Goal: Task Accomplishment & Management: Manage account settings

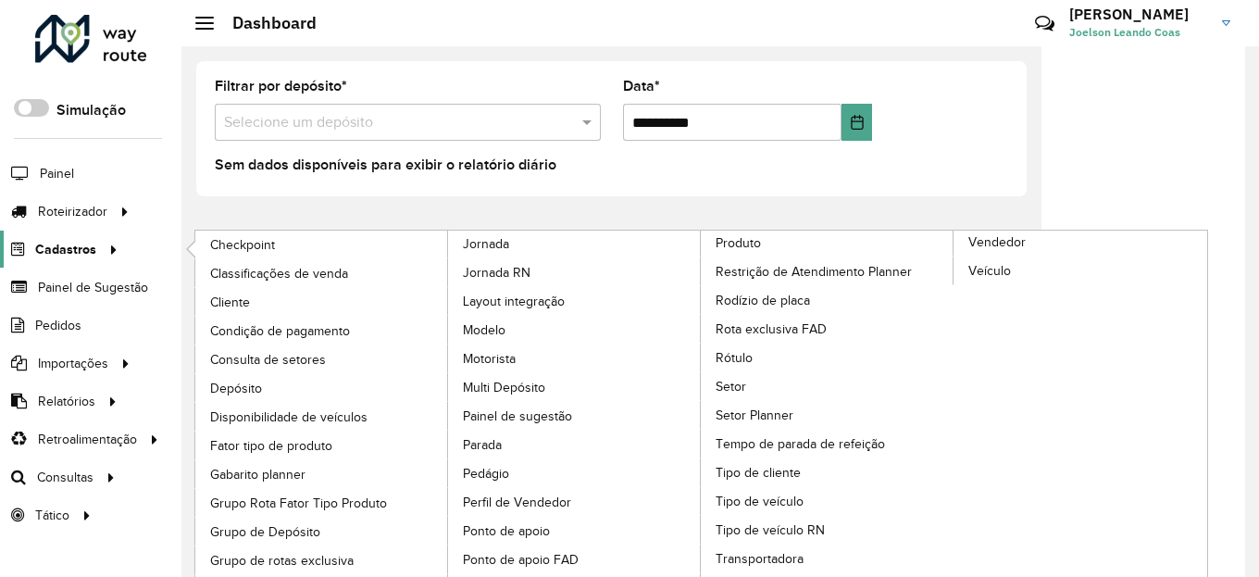
click at [87, 245] on span "Cadastros" at bounding box center [65, 249] width 61 height 19
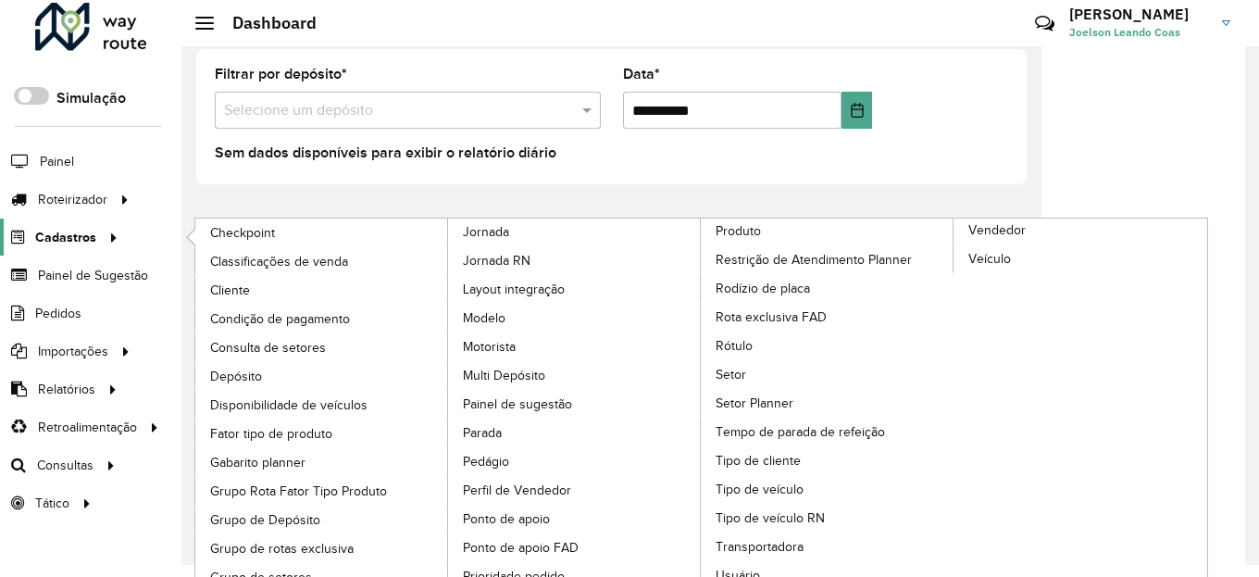
scroll to position [29, 0]
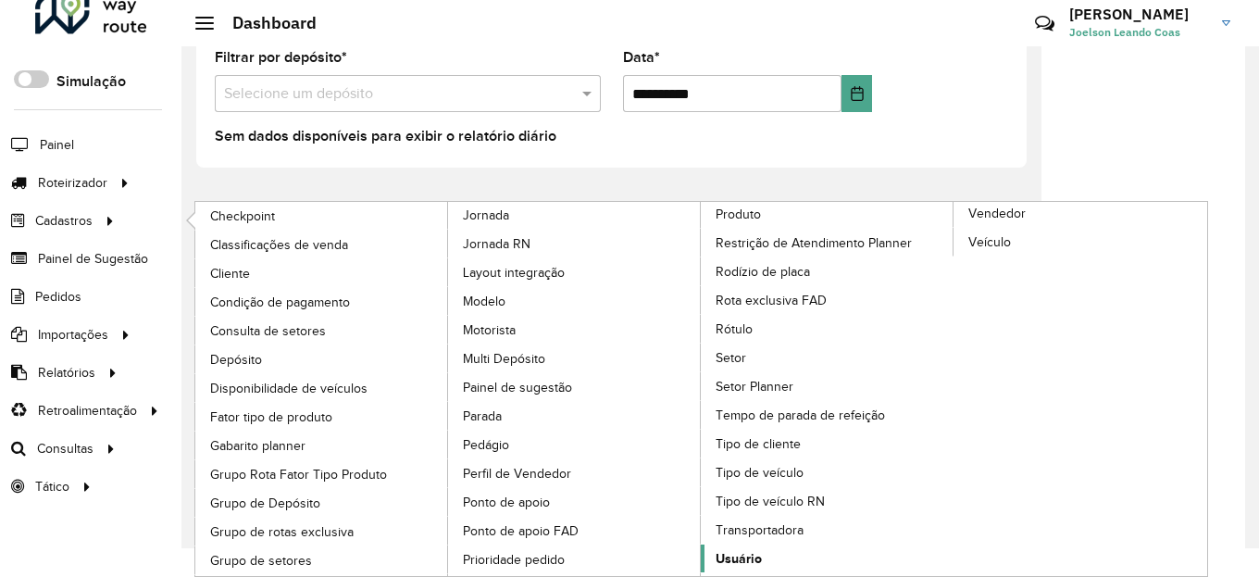
click at [734, 555] on span "Usuário" at bounding box center [739, 558] width 46 height 19
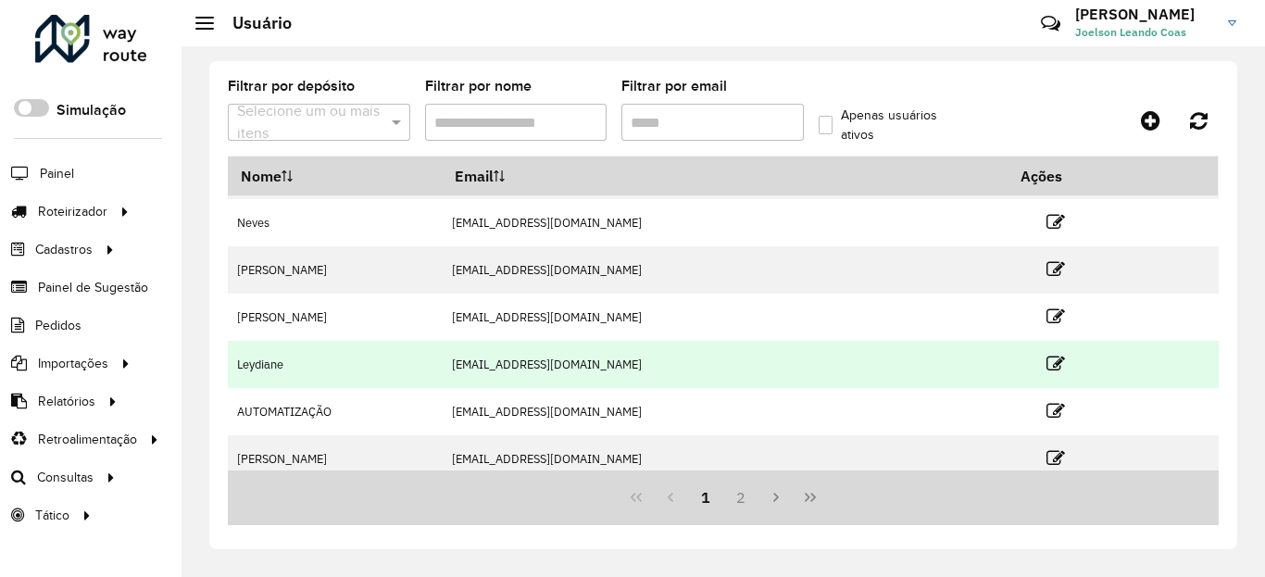
scroll to position [293, 0]
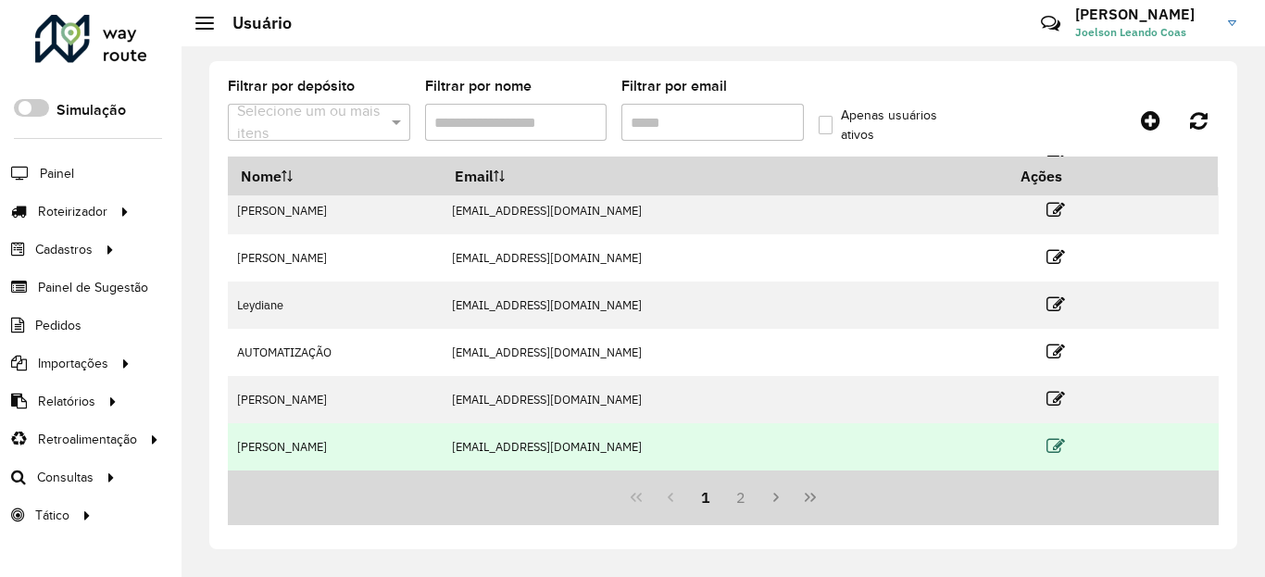
click at [1046, 449] on icon at bounding box center [1055, 446] width 19 height 19
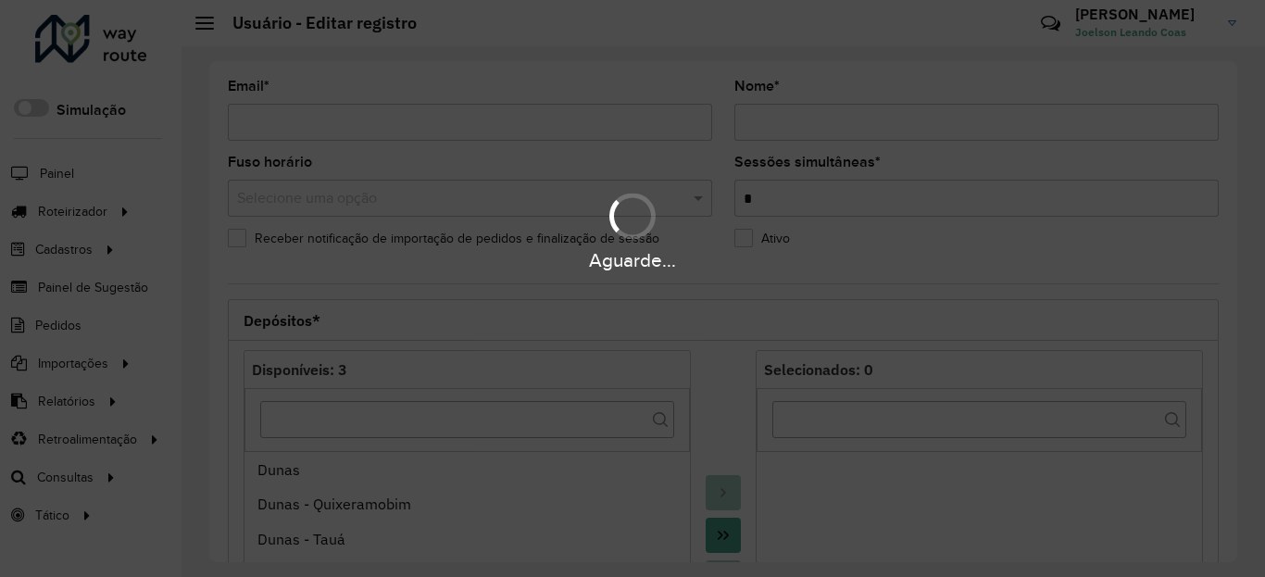
type input "**********"
type input "********"
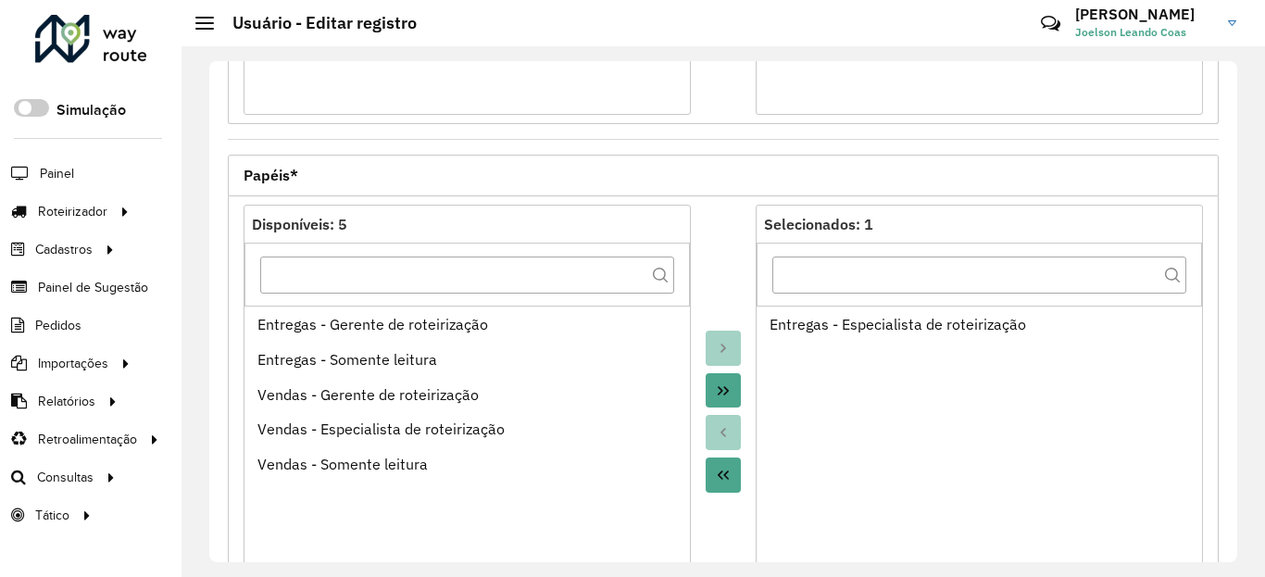
scroll to position [778, 0]
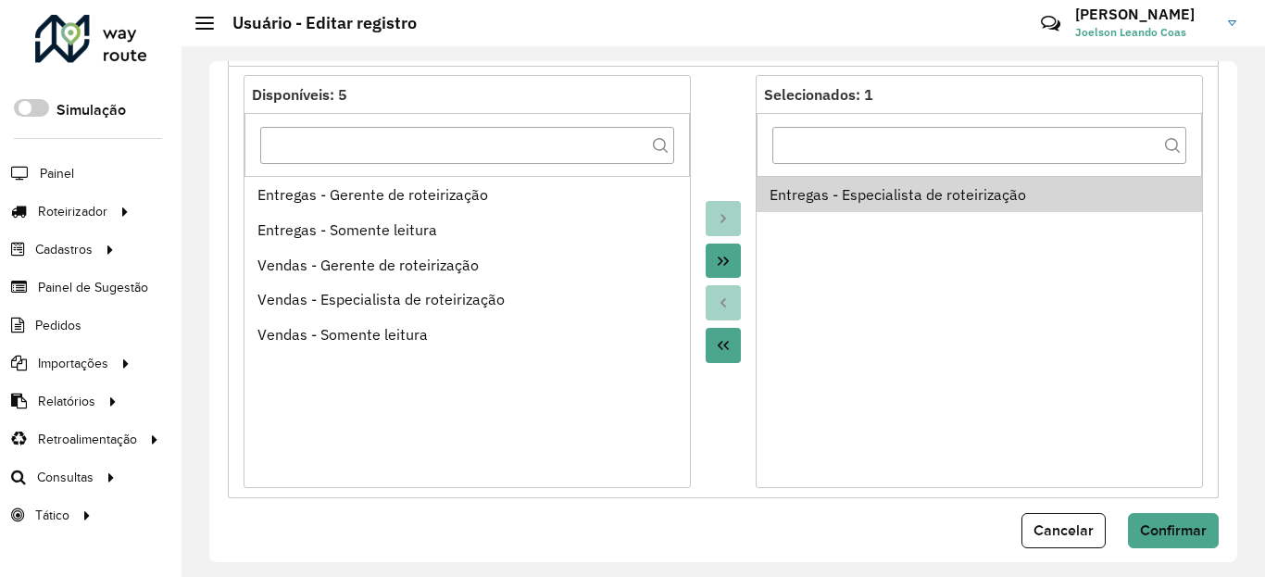
click at [915, 379] on ul "Entregas - Especialista de roteirização" at bounding box center [978, 324] width 445 height 296
drag, startPoint x: 919, startPoint y: 318, endPoint x: 925, endPoint y: 334, distance: 16.7
click at [920, 322] on ul "Entregas - Especialista de roteirização" at bounding box center [978, 324] width 445 height 296
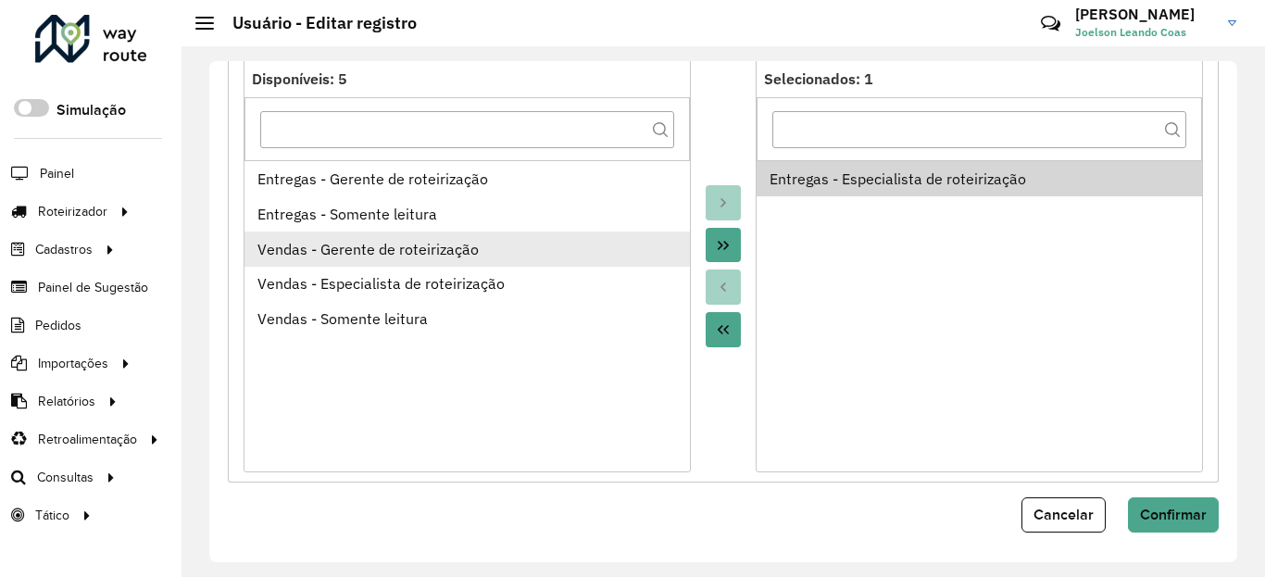
scroll to position [797, 0]
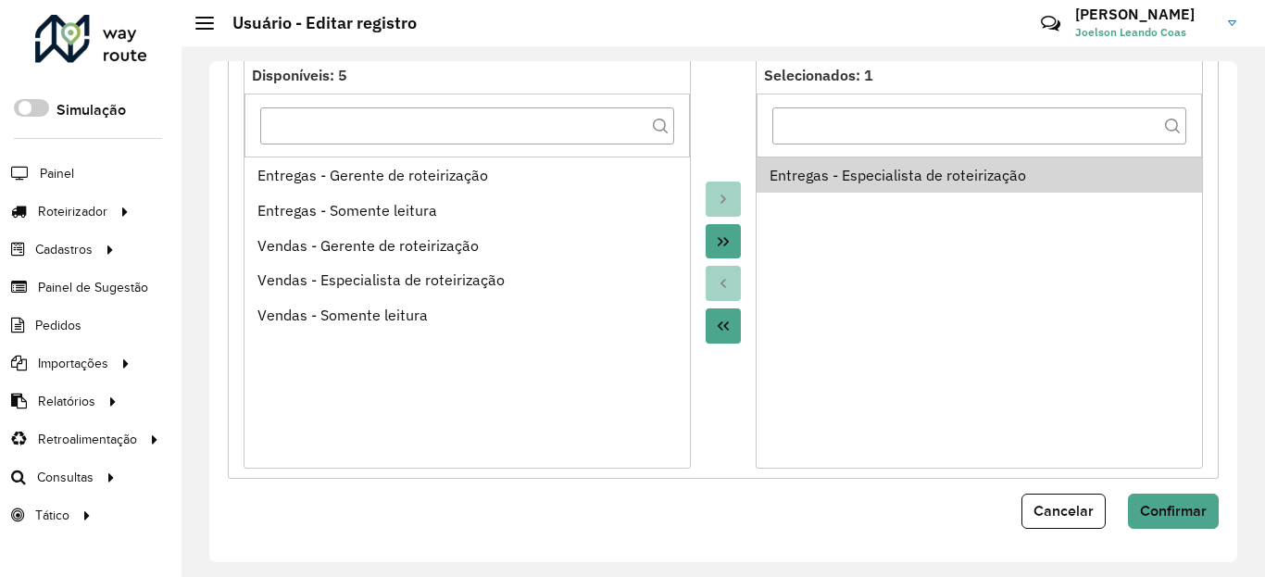
drag, startPoint x: 1044, startPoint y: 401, endPoint x: 1029, endPoint y: 402, distance: 15.8
click at [1041, 401] on ul "Entregas - Especialista de roteirização" at bounding box center [978, 304] width 445 height 296
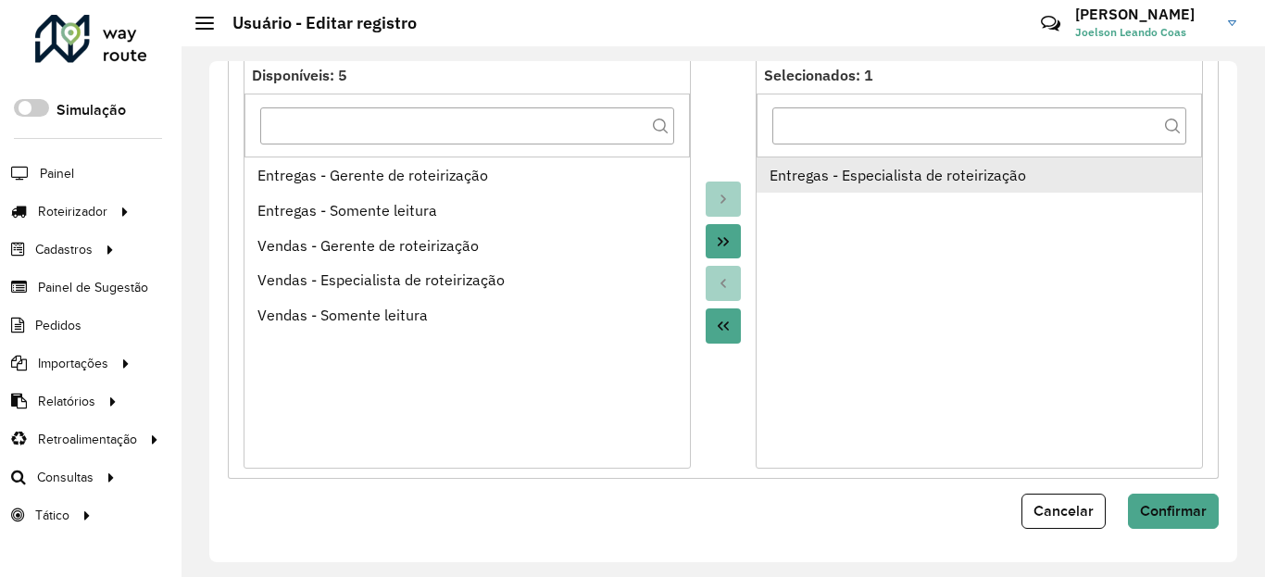
click at [903, 176] on div "Entregas - Especialista de roteirização" at bounding box center [979, 175] width 420 height 22
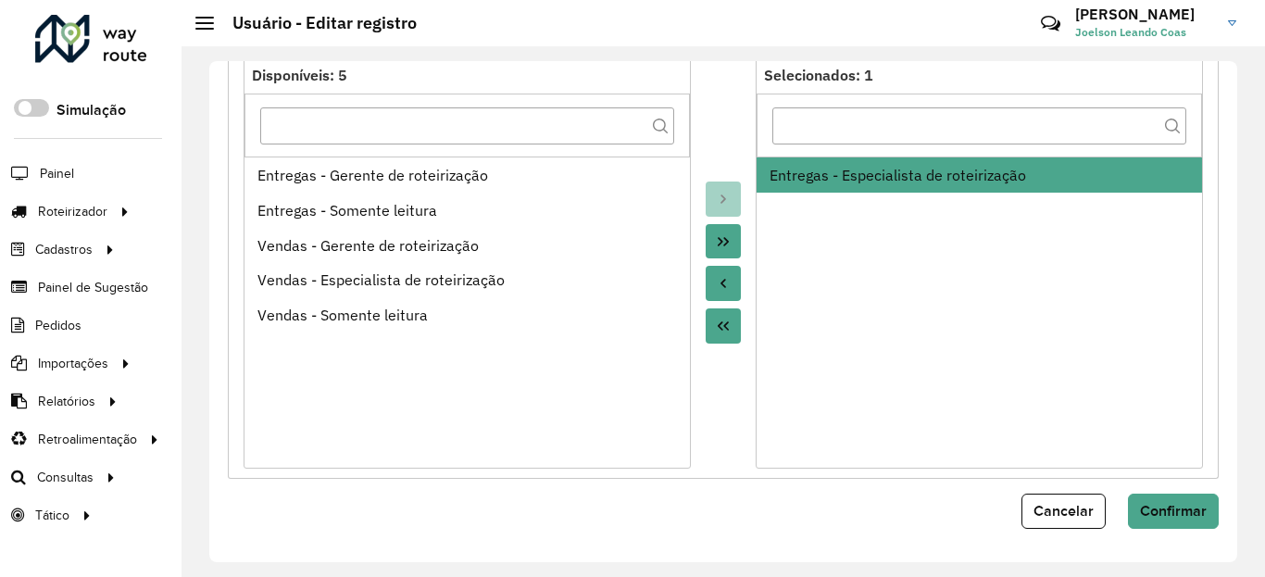
click at [725, 281] on icon "Move to Source" at bounding box center [723, 283] width 15 height 15
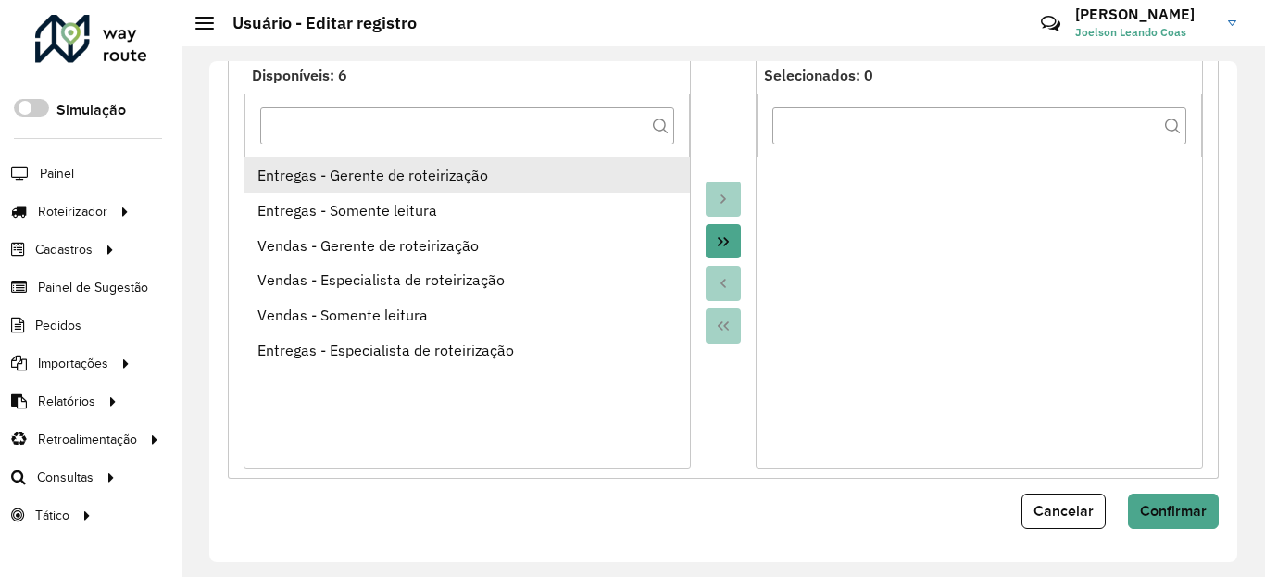
click at [453, 174] on div "Entregas - Gerente de roteirização" at bounding box center [467, 175] width 420 height 22
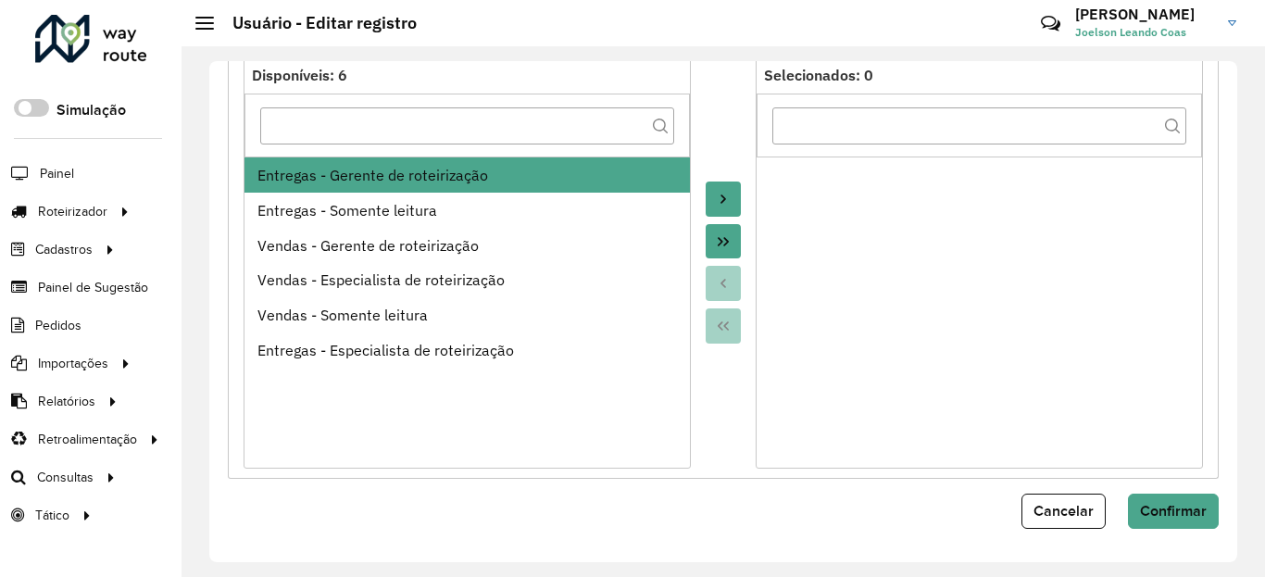
click at [726, 198] on icon "Move to Target" at bounding box center [723, 199] width 15 height 15
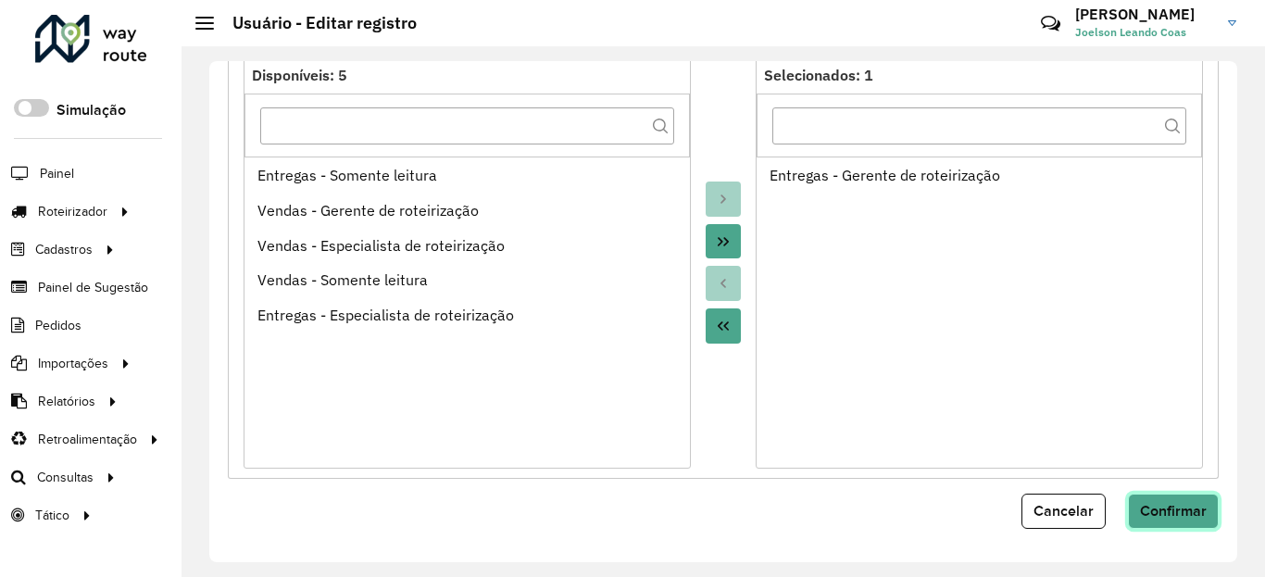
click at [1165, 514] on span "Confirmar" at bounding box center [1173, 511] width 67 height 16
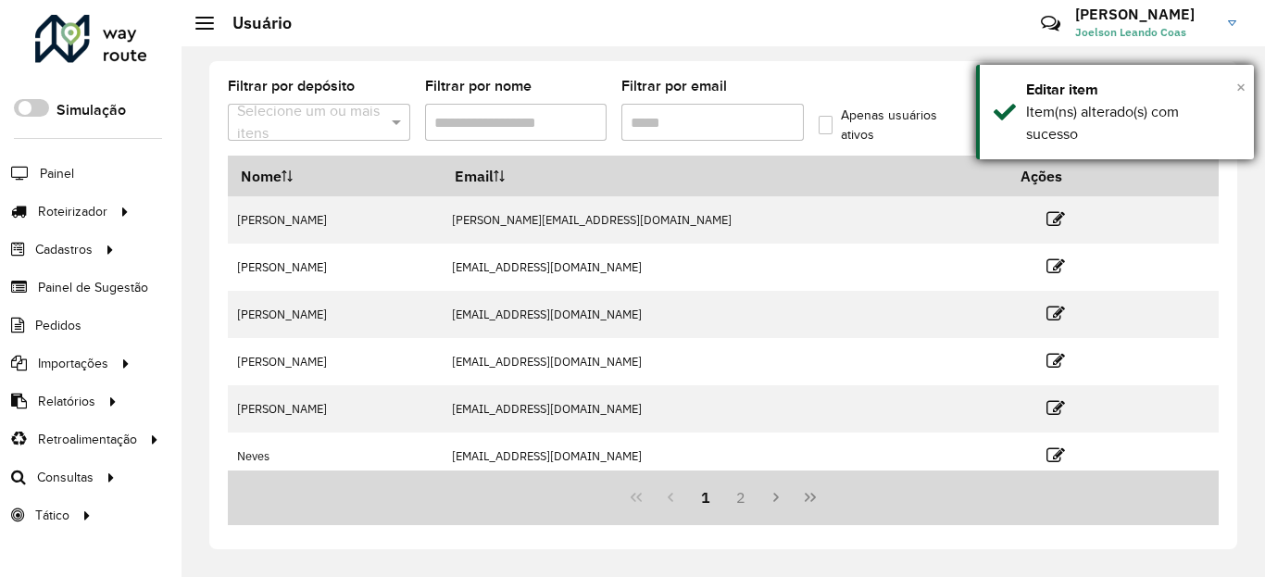
click at [1238, 87] on span "×" at bounding box center [1240, 87] width 9 height 20
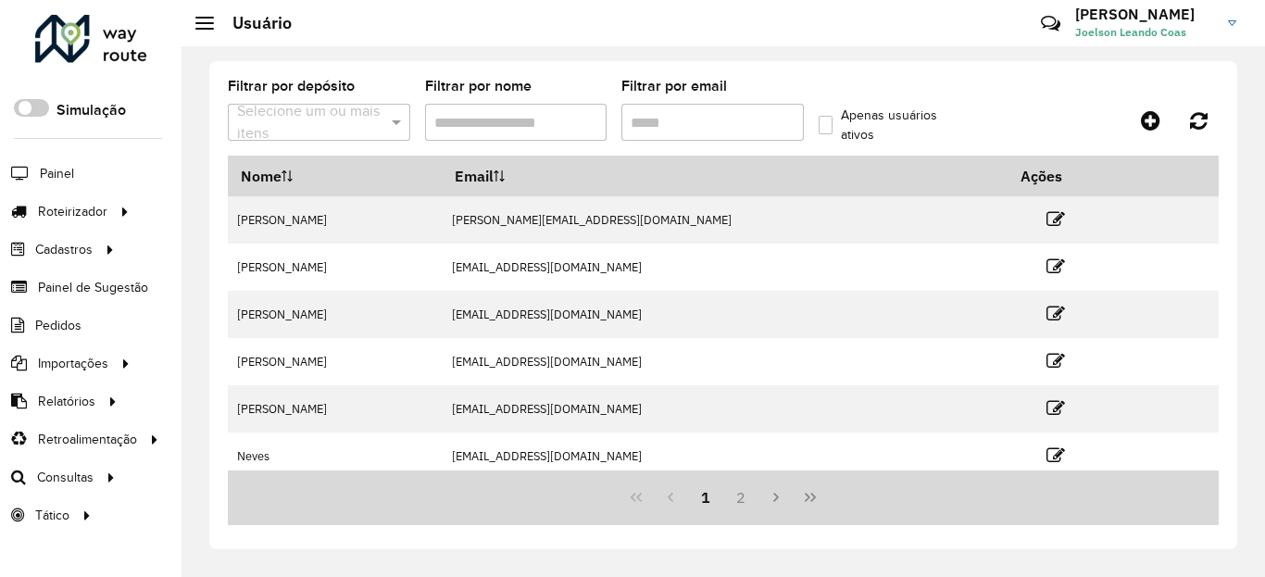
drag, startPoint x: 993, startPoint y: 101, endPoint x: 1049, endPoint y: 97, distance: 55.7
click at [993, 101] on div "Filtrar por depósito Selecione um ou mais itens Filtrar por nome Filtrar por em…" at bounding box center [723, 118] width 991 height 76
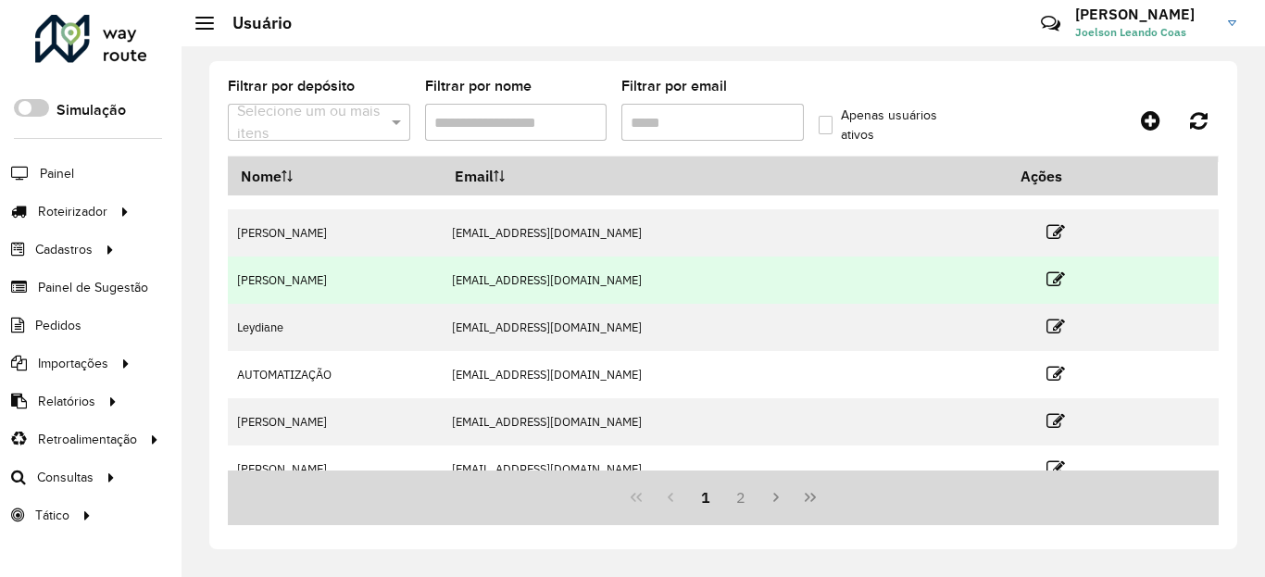
scroll to position [293, 0]
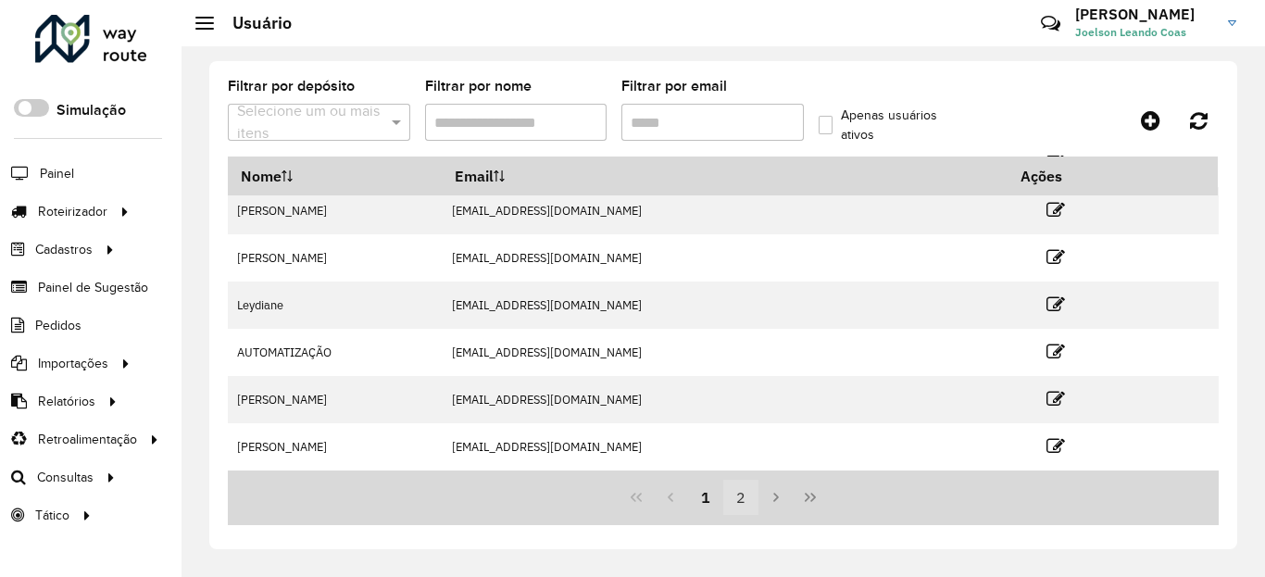
click at [734, 502] on button "2" at bounding box center [740, 497] width 35 height 35
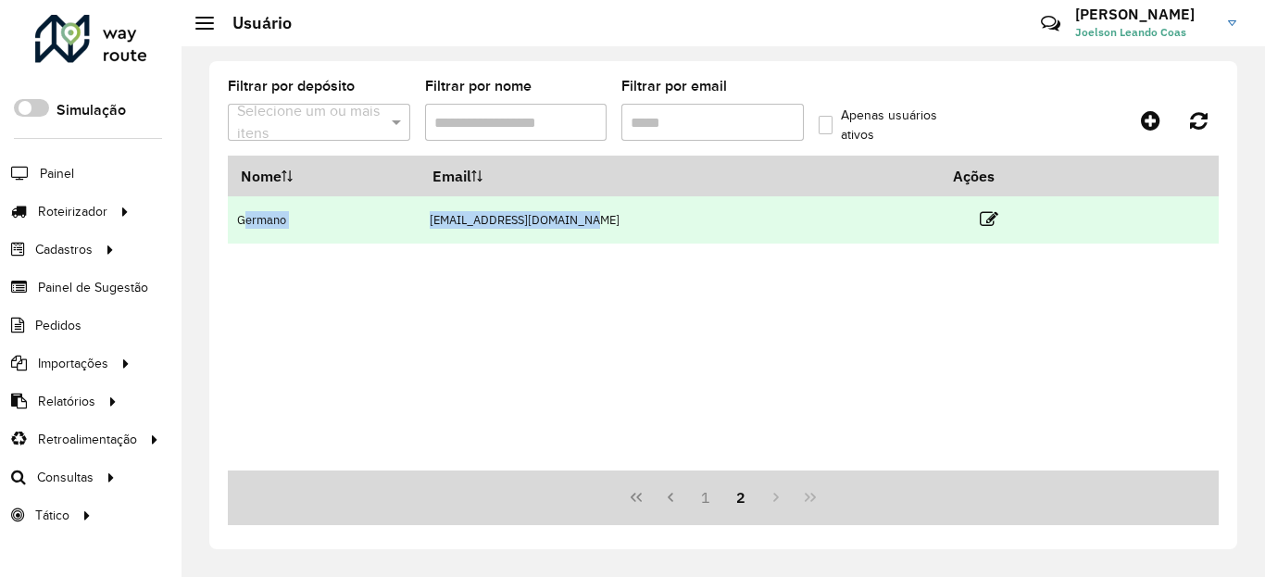
drag, startPoint x: 655, startPoint y: 221, endPoint x: 240, endPoint y: 206, distance: 415.0
click at [242, 206] on tr "Germano [EMAIL_ADDRESS][DOMAIN_NAME]" at bounding box center [723, 219] width 991 height 47
click at [598, 220] on td "[EMAIL_ADDRESS][DOMAIN_NAME]" at bounding box center [679, 219] width 520 height 47
drag, startPoint x: 614, startPoint y: 220, endPoint x: 240, endPoint y: 212, distance: 374.1
click at [240, 212] on tr "Germano [EMAIL_ADDRESS][DOMAIN_NAME]" at bounding box center [723, 219] width 991 height 47
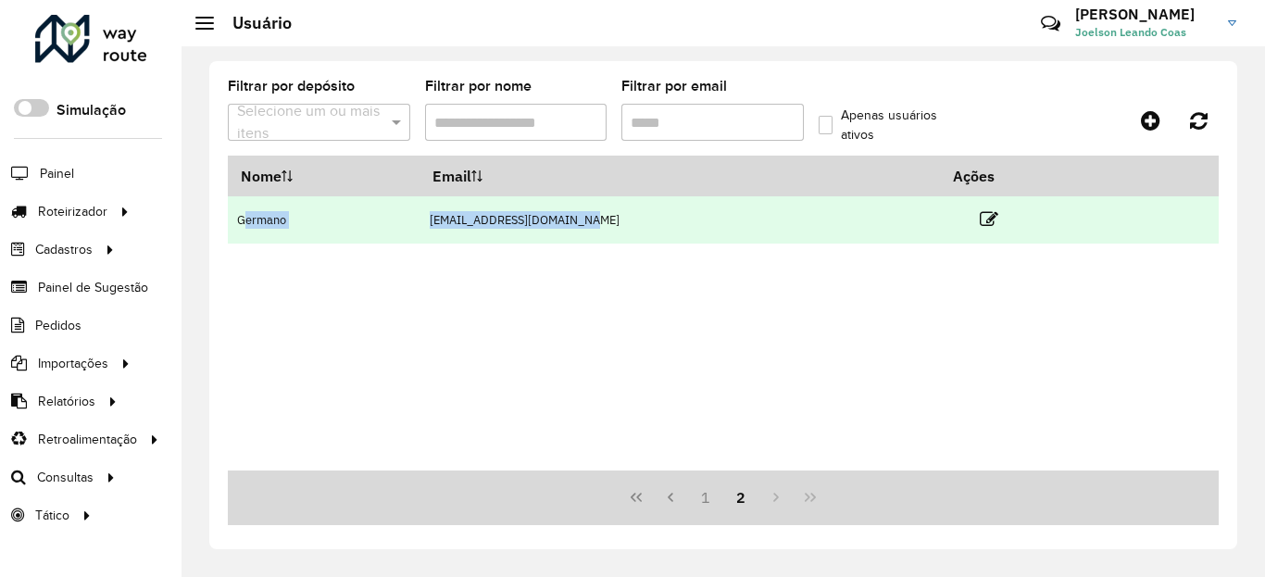
click at [240, 212] on td "Germano" at bounding box center [324, 219] width 192 height 47
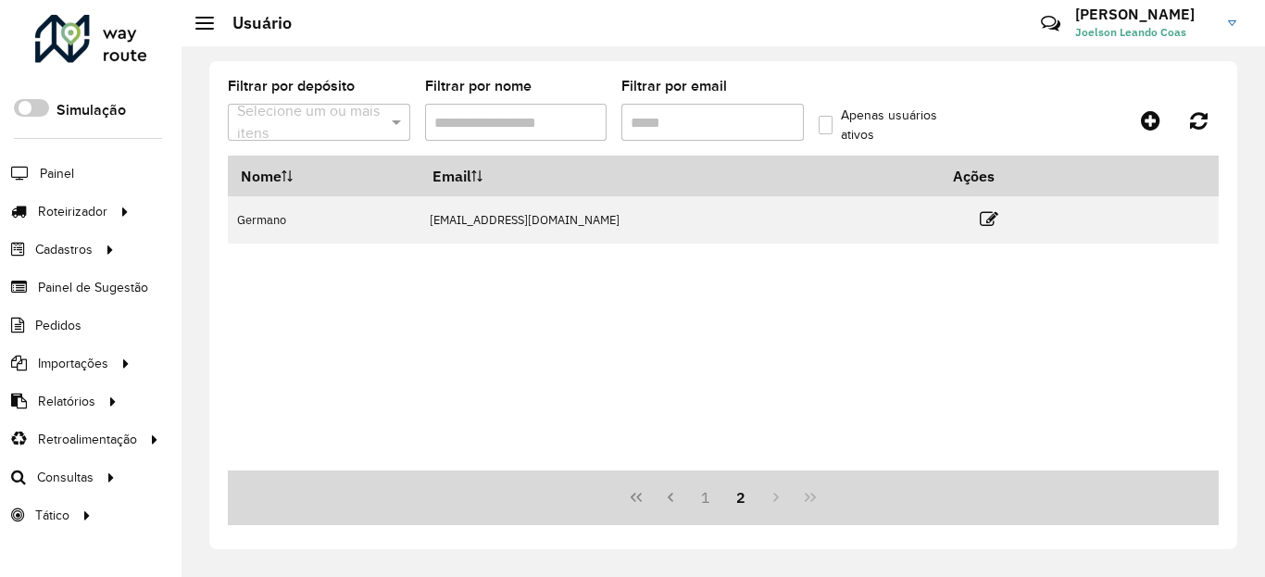
drag, startPoint x: 674, startPoint y: 328, endPoint x: 705, endPoint y: 390, distance: 69.1
click at [703, 335] on div "Nome Email Ações Germano [EMAIL_ADDRESS][DOMAIN_NAME]" at bounding box center [723, 313] width 991 height 315
click at [709, 497] on button "1" at bounding box center [705, 497] width 35 height 35
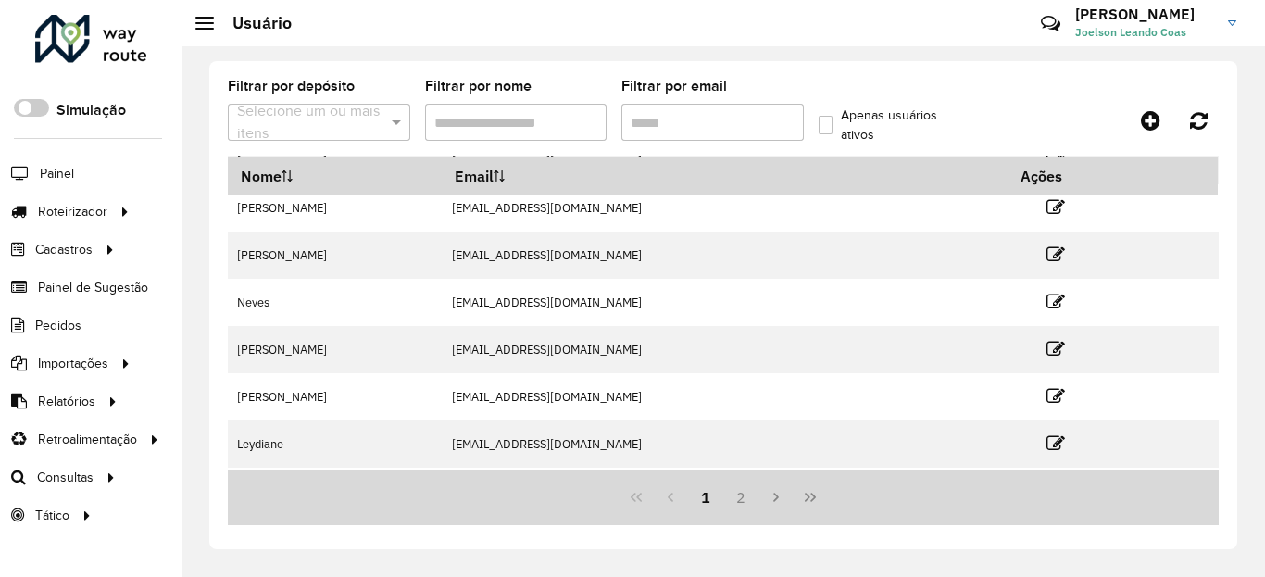
scroll to position [293, 0]
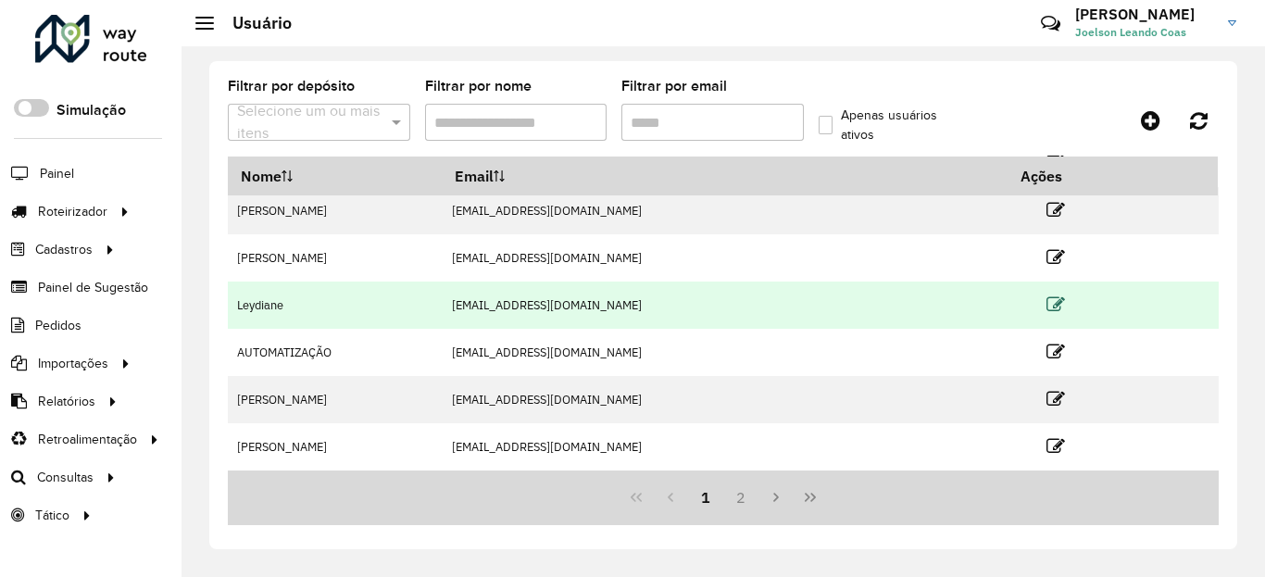
click at [1046, 305] on icon at bounding box center [1055, 304] width 19 height 19
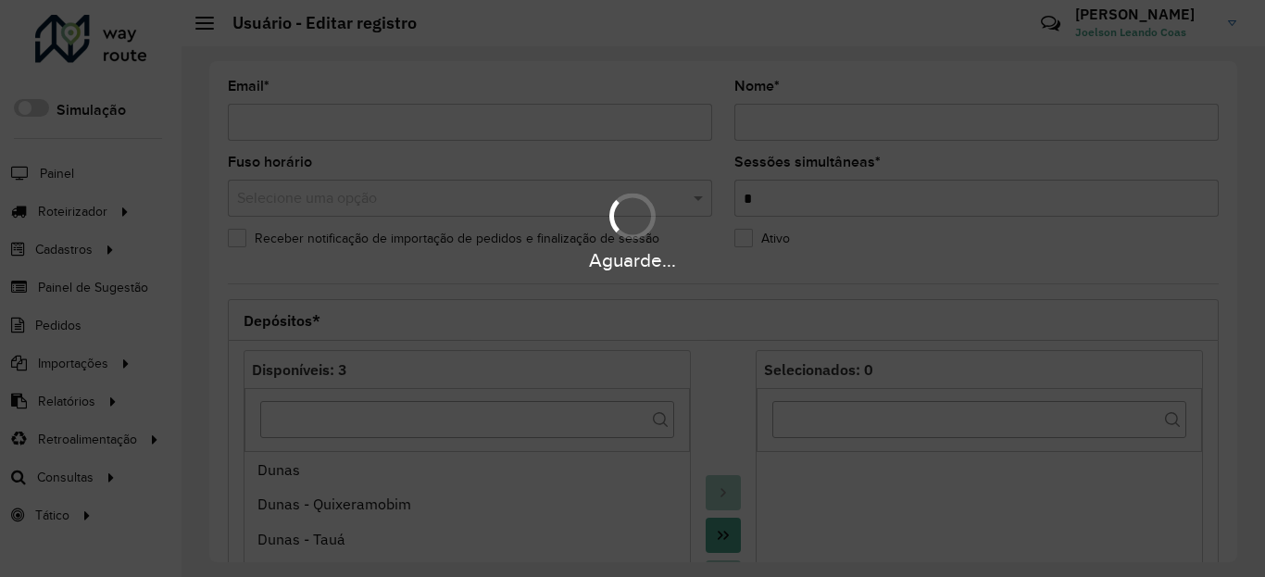
type input "**********"
type input "********"
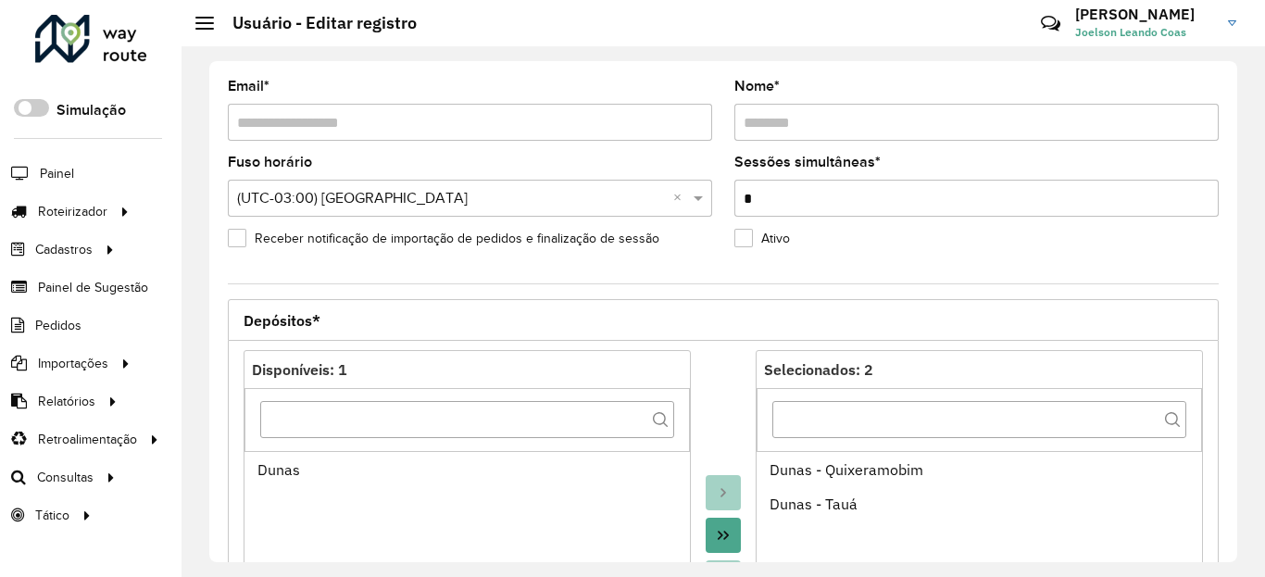
click at [244, 236] on label "Receber notificação de importação de pedidos e finalização de sessão" at bounding box center [443, 238] width 431 height 19
click at [746, 240] on label "Ativo" at bounding box center [762, 238] width 56 height 19
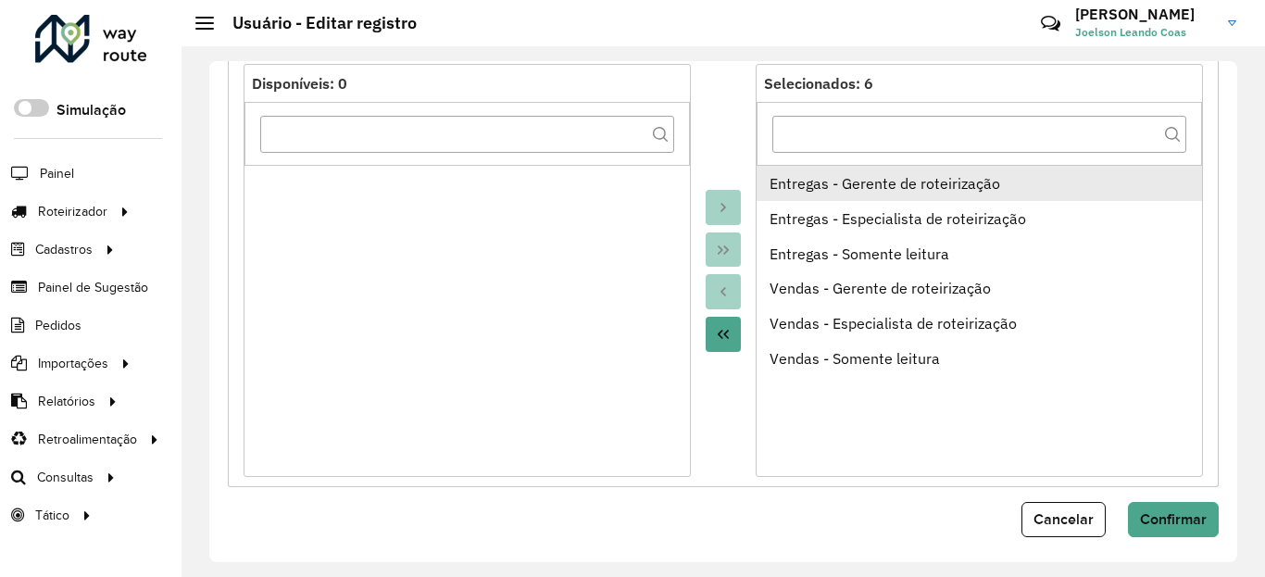
scroll to position [797, 0]
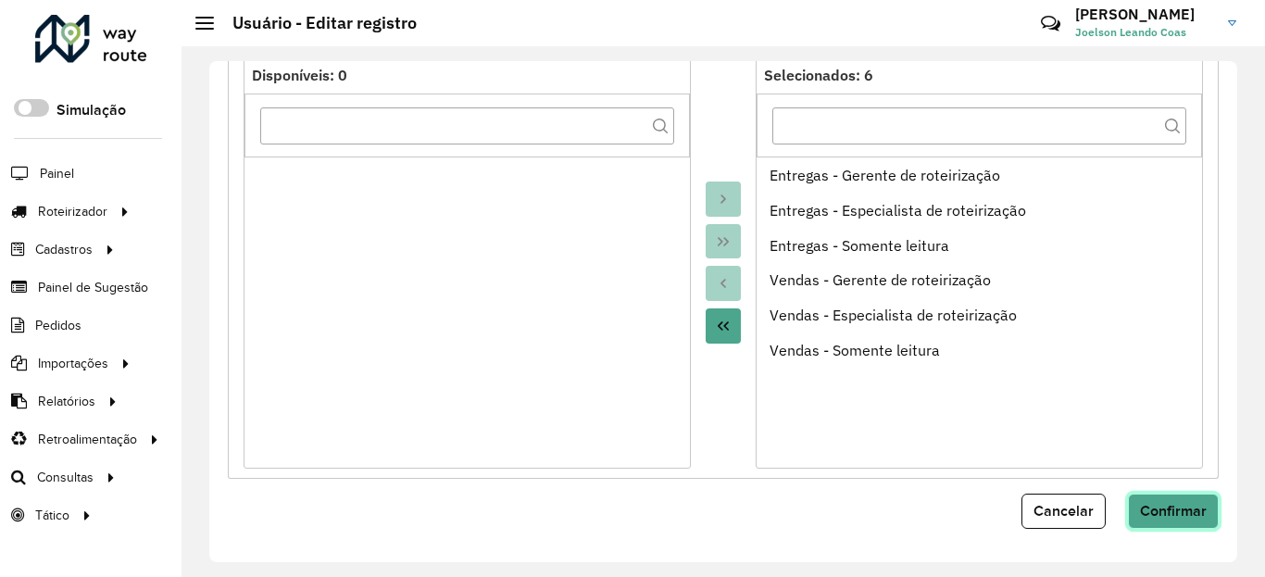
click at [1176, 506] on span "Confirmar" at bounding box center [1173, 511] width 67 height 16
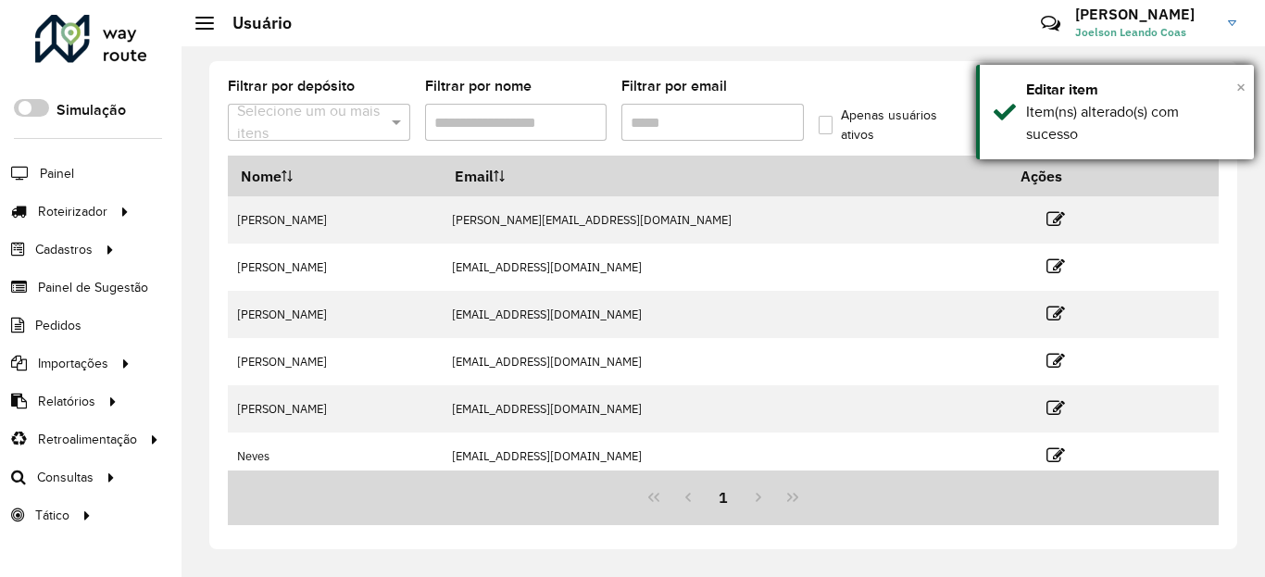
click at [1242, 86] on span "×" at bounding box center [1240, 87] width 9 height 20
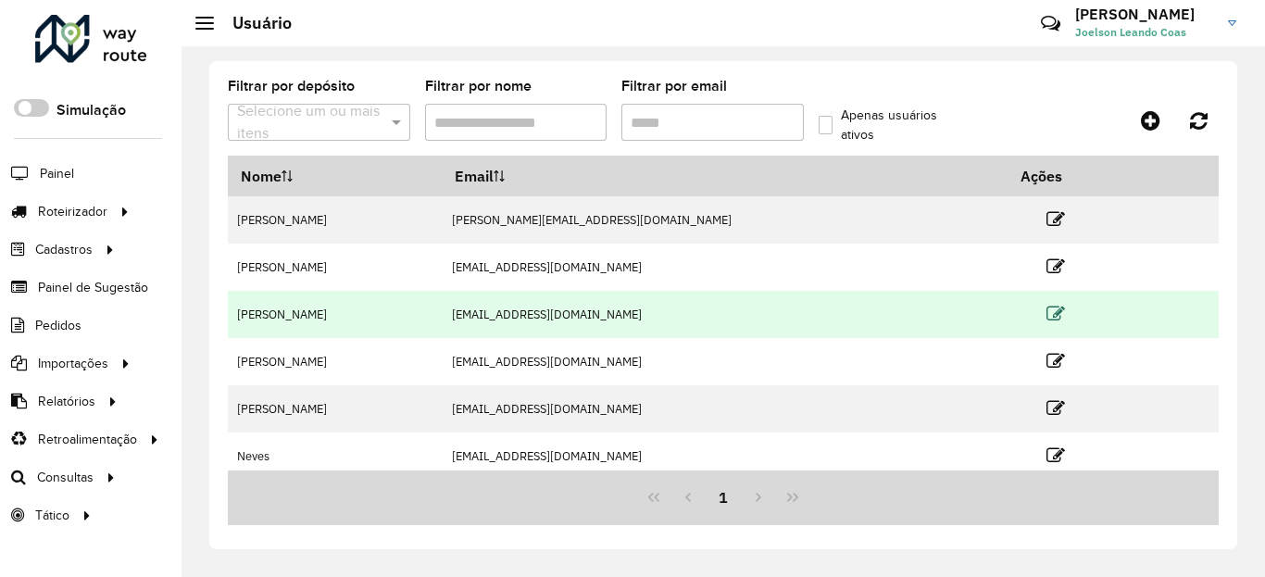
click at [1046, 309] on icon at bounding box center [1055, 314] width 19 height 19
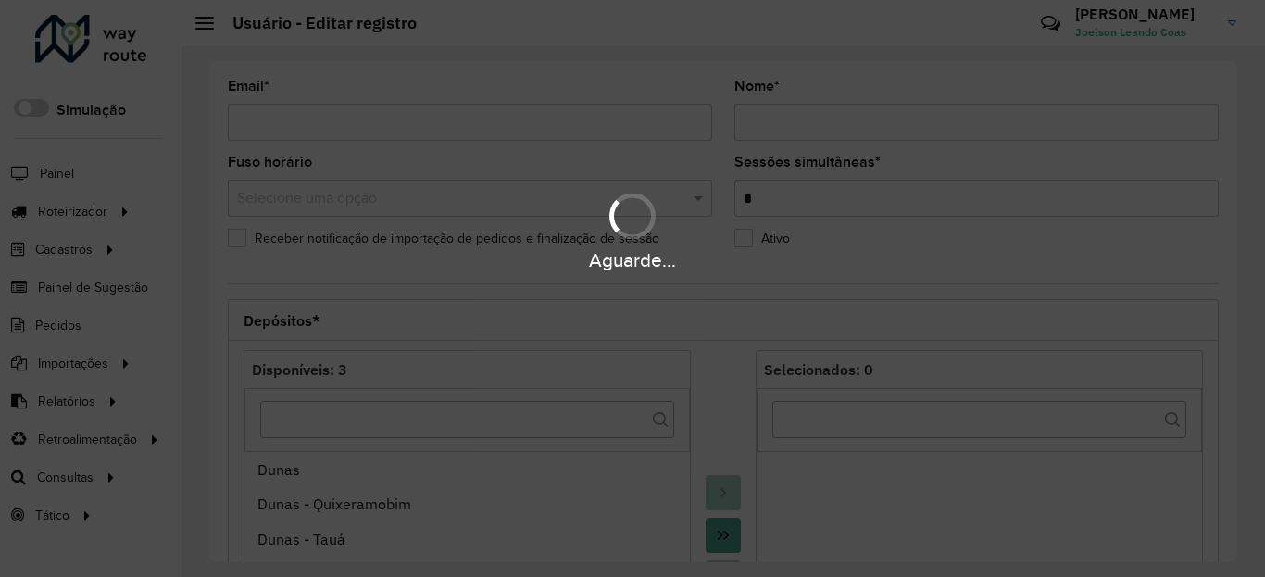
type input "**********"
type input "*******"
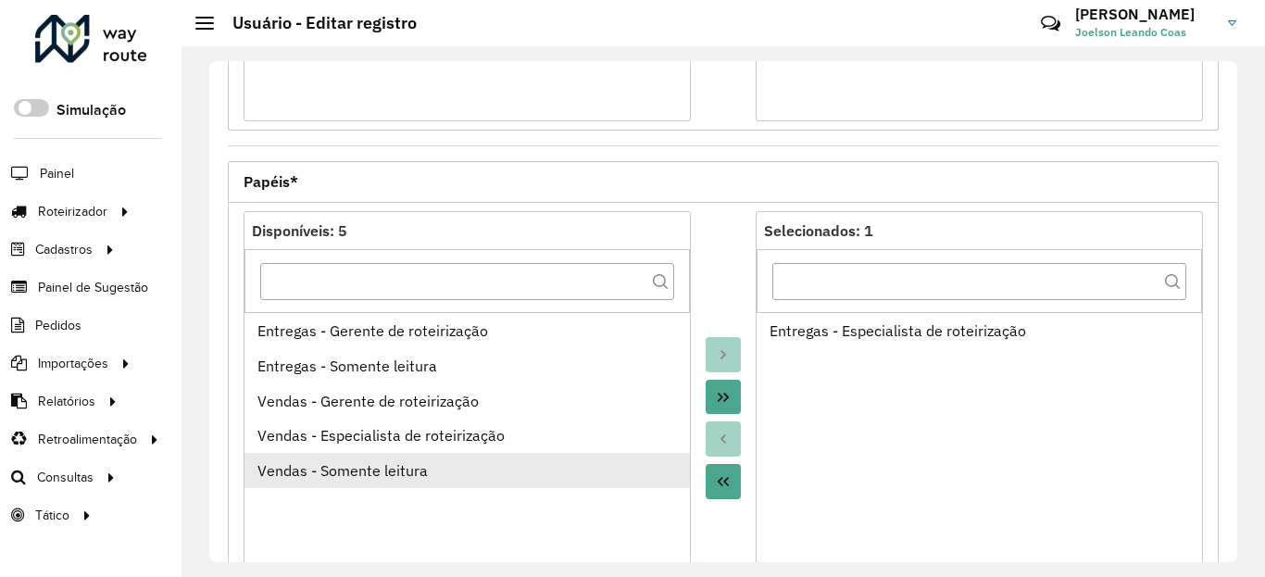
scroll to position [778, 0]
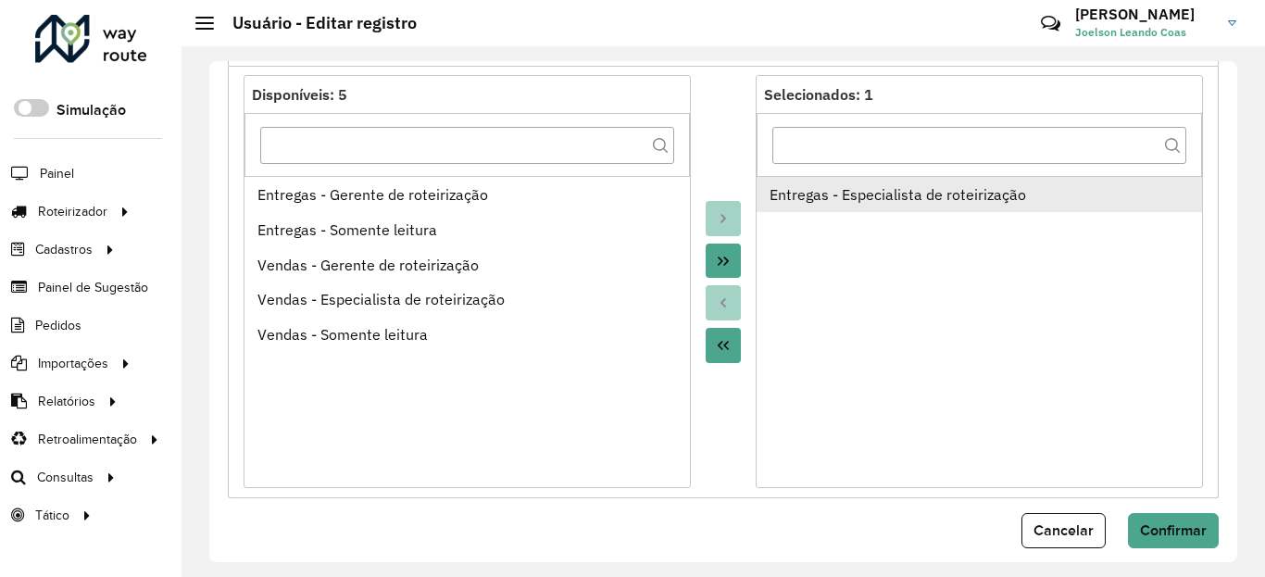
click at [840, 197] on div "Entregas - Especialista de roteirização" at bounding box center [979, 194] width 420 height 22
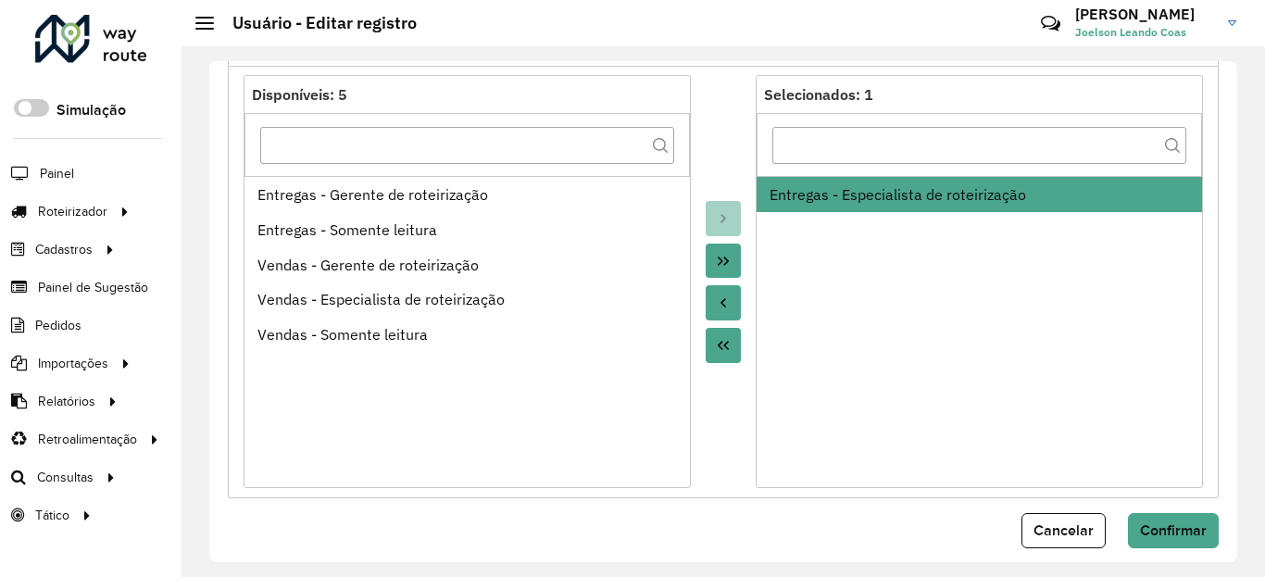
click at [724, 299] on icon "Move to Source" at bounding box center [723, 302] width 15 height 15
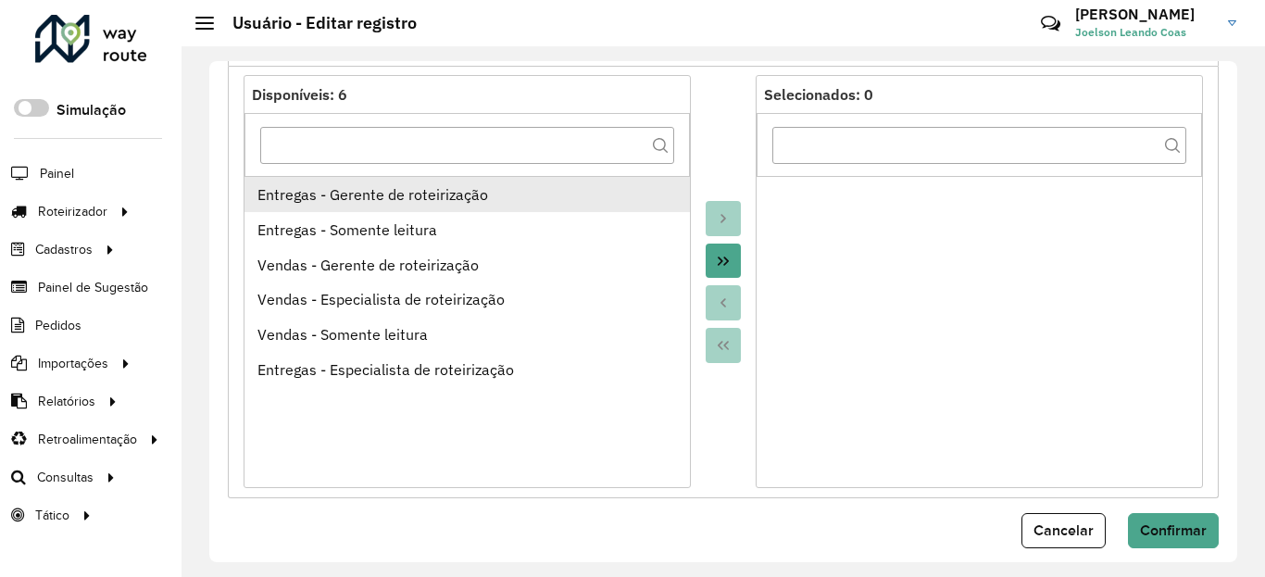
click at [422, 205] on div "Entregas - Gerente de roteirização" at bounding box center [467, 194] width 420 height 22
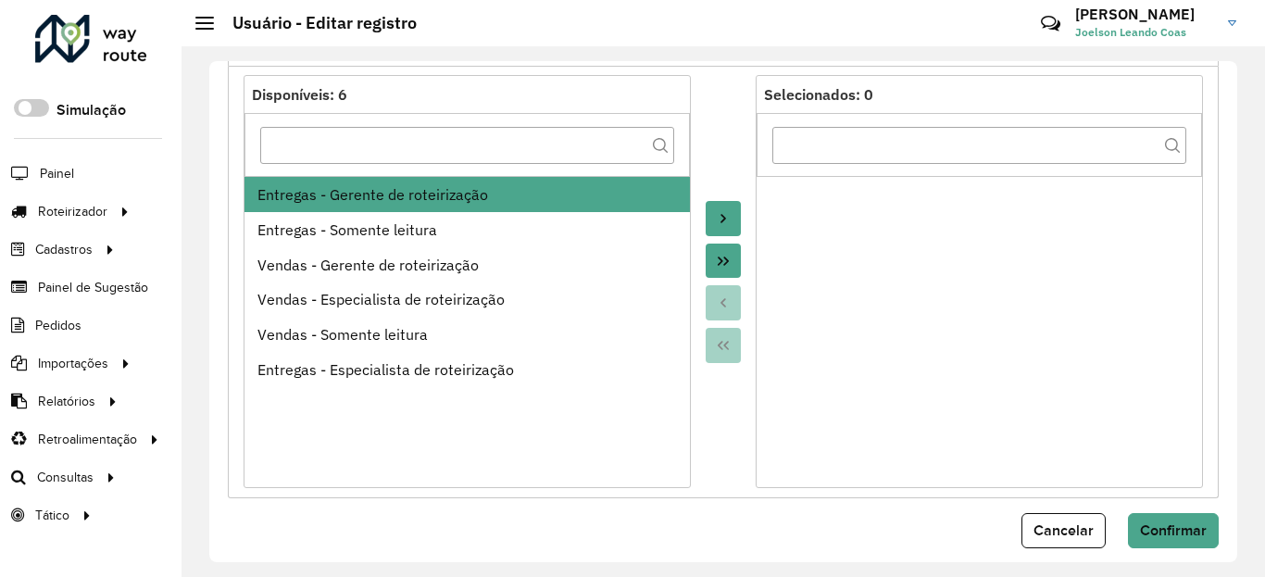
click at [724, 220] on icon "Move to Target" at bounding box center [723, 218] width 15 height 15
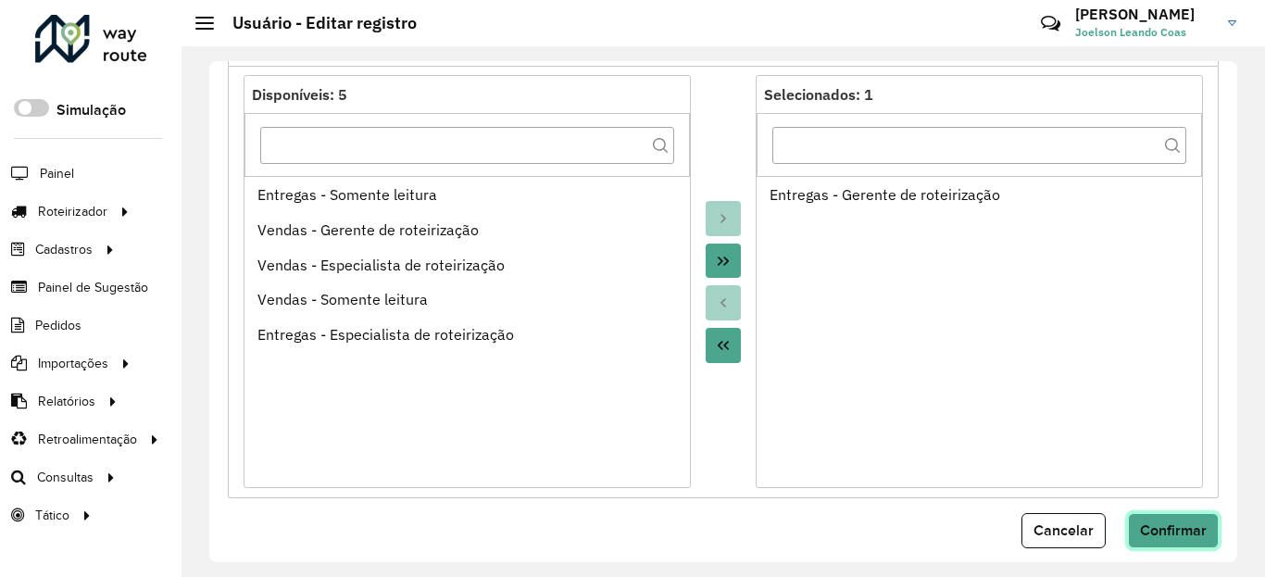
click at [1168, 530] on span "Confirmar" at bounding box center [1173, 530] width 67 height 16
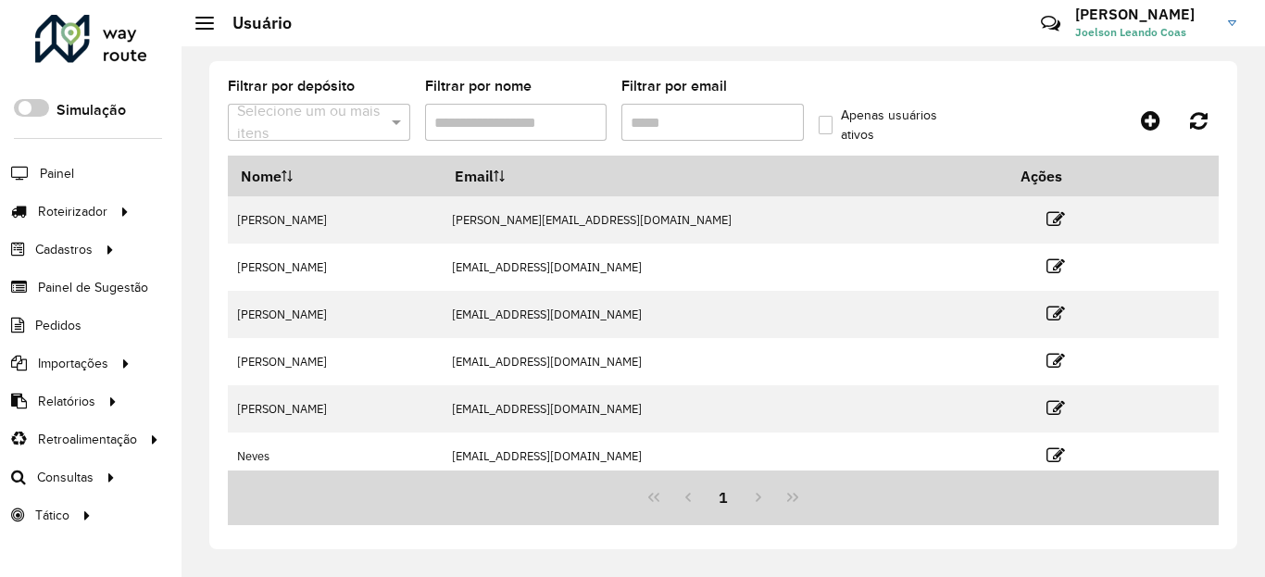
click at [1236, 20] on link "[PERSON_NAME] [PERSON_NAME]" at bounding box center [1162, 23] width 175 height 48
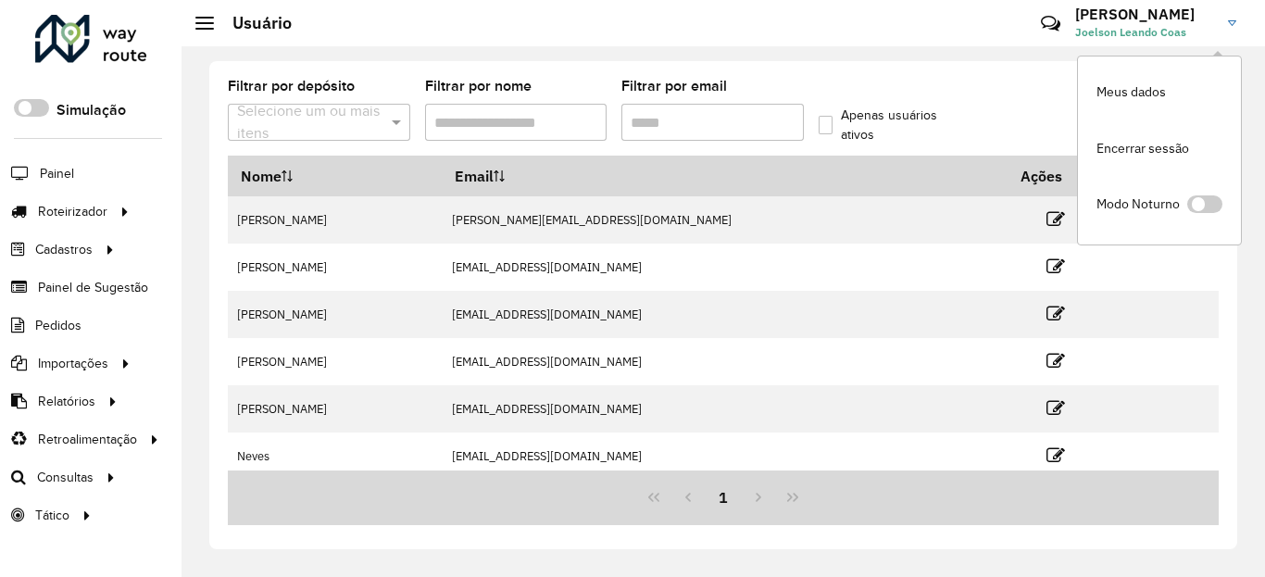
drag, startPoint x: 1002, startPoint y: 26, endPoint x: 1061, endPoint y: 21, distance: 59.4
click at [1002, 25] on hb-header "Usuário Críticas? Dúvidas? Elogios? Sugestões? Entre em contato conosco! [PERSO…" at bounding box center [722, 23] width 1083 height 46
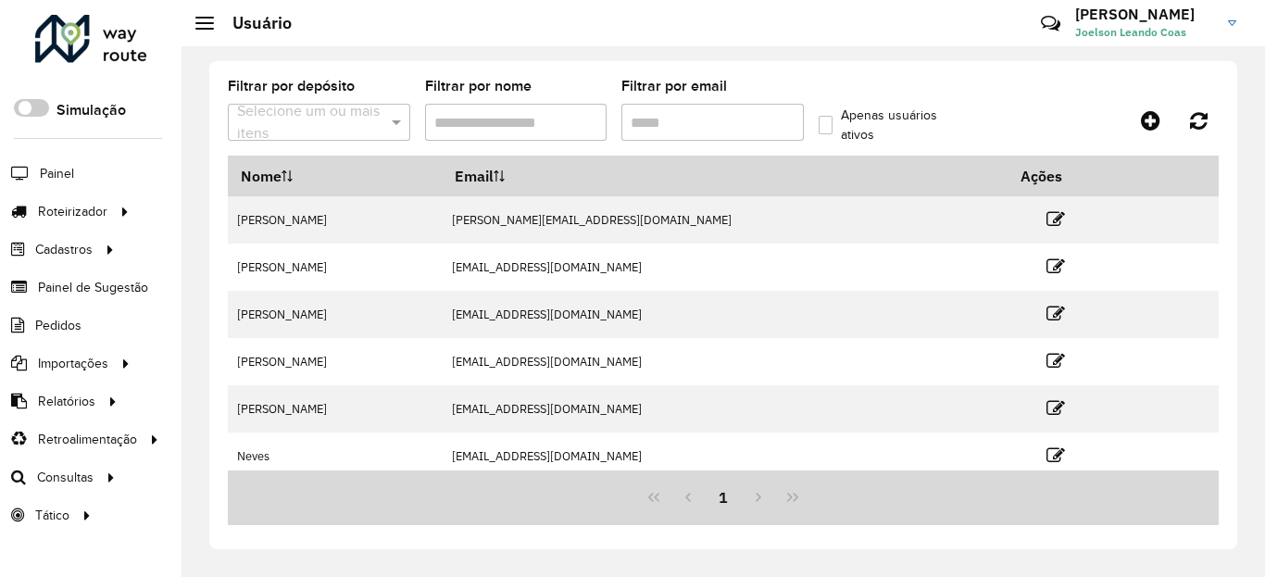
click at [1116, 9] on h3 "[PERSON_NAME]" at bounding box center [1144, 15] width 139 height 18
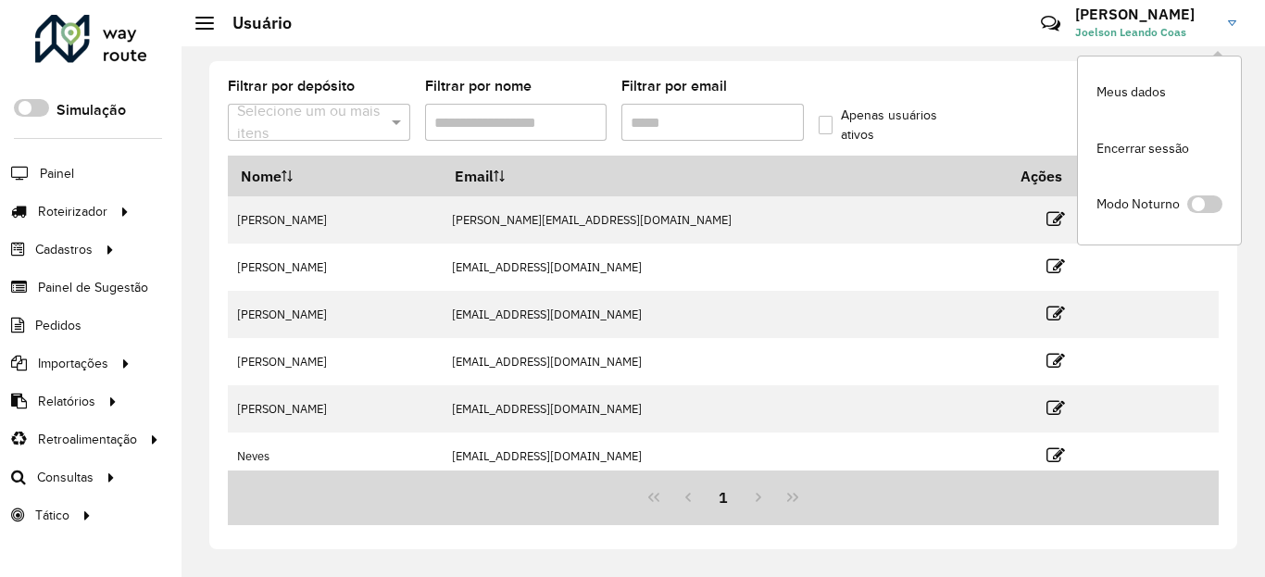
click at [1221, 32] on link "[PERSON_NAME] [PERSON_NAME]" at bounding box center [1162, 23] width 175 height 48
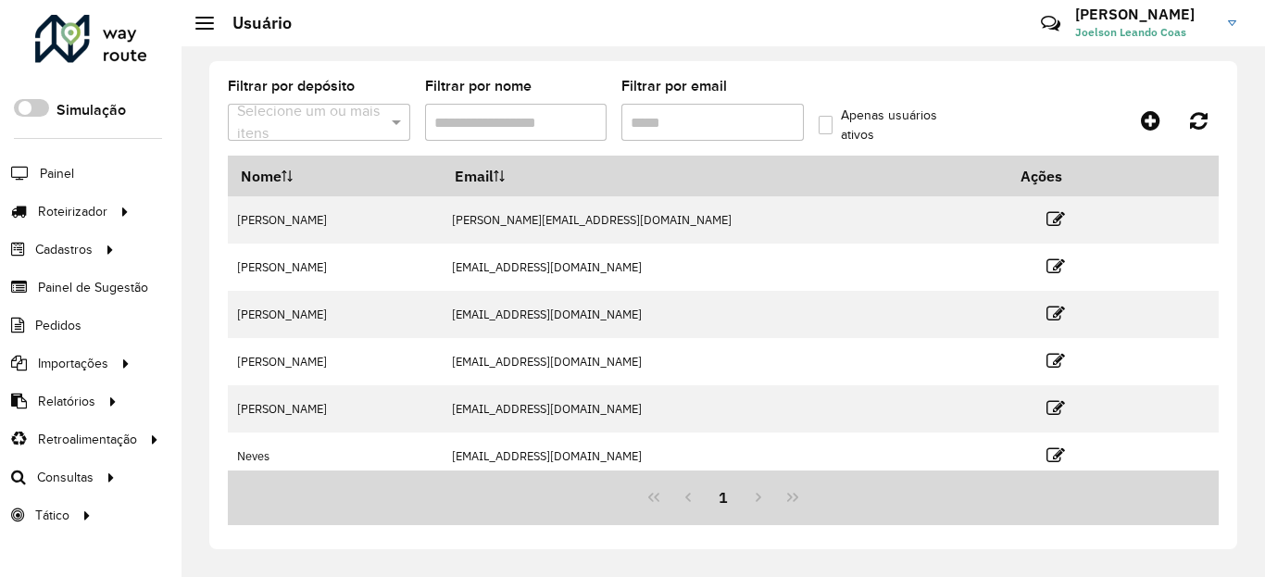
click at [1230, 17] on link "[PERSON_NAME] [PERSON_NAME]" at bounding box center [1162, 23] width 175 height 48
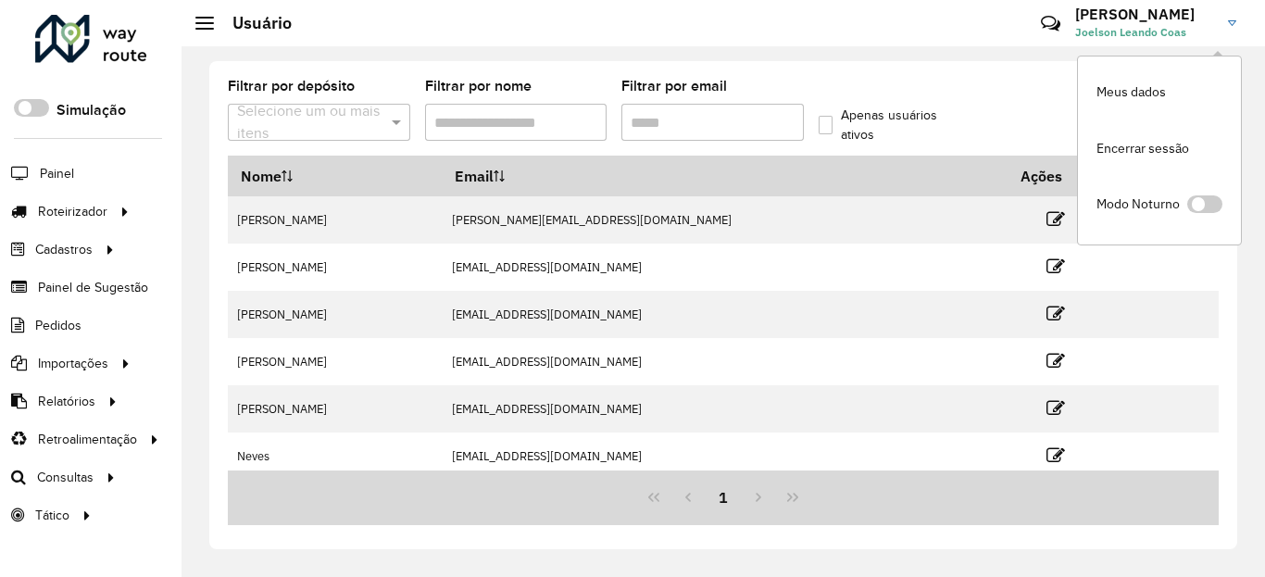
click at [779, 31] on hb-header "Usuário Críticas? Dúvidas? Elogios? Sugestões? Entre em contato conosco! [PERSO…" at bounding box center [722, 23] width 1083 height 46
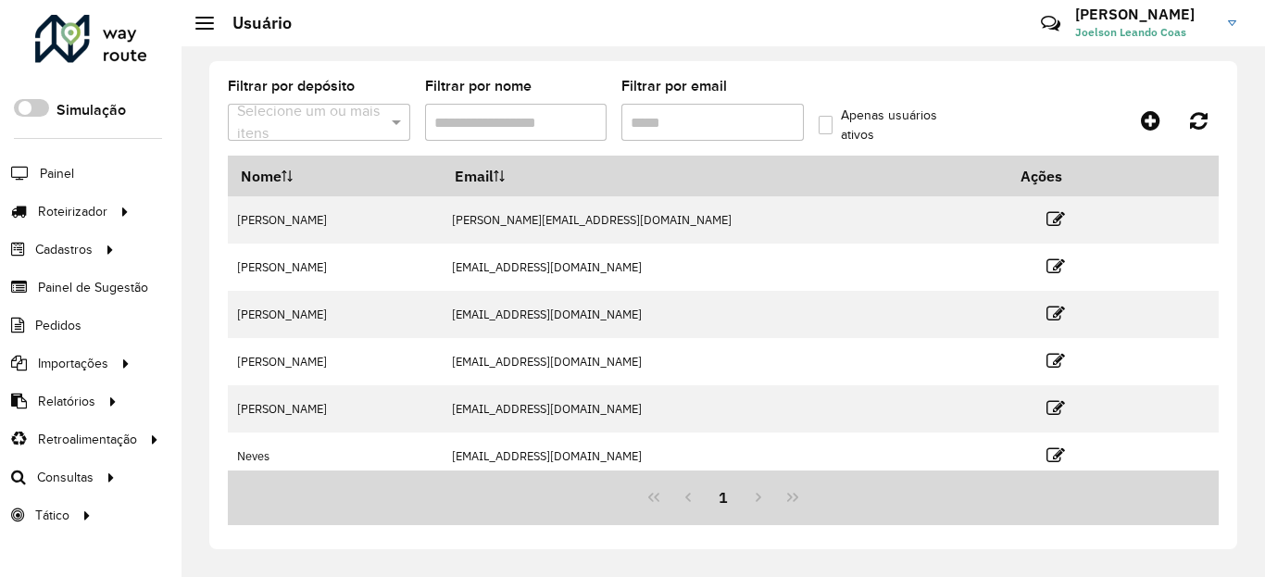
click at [1136, 32] on span "Joelson Leando Coas" at bounding box center [1144, 32] width 139 height 17
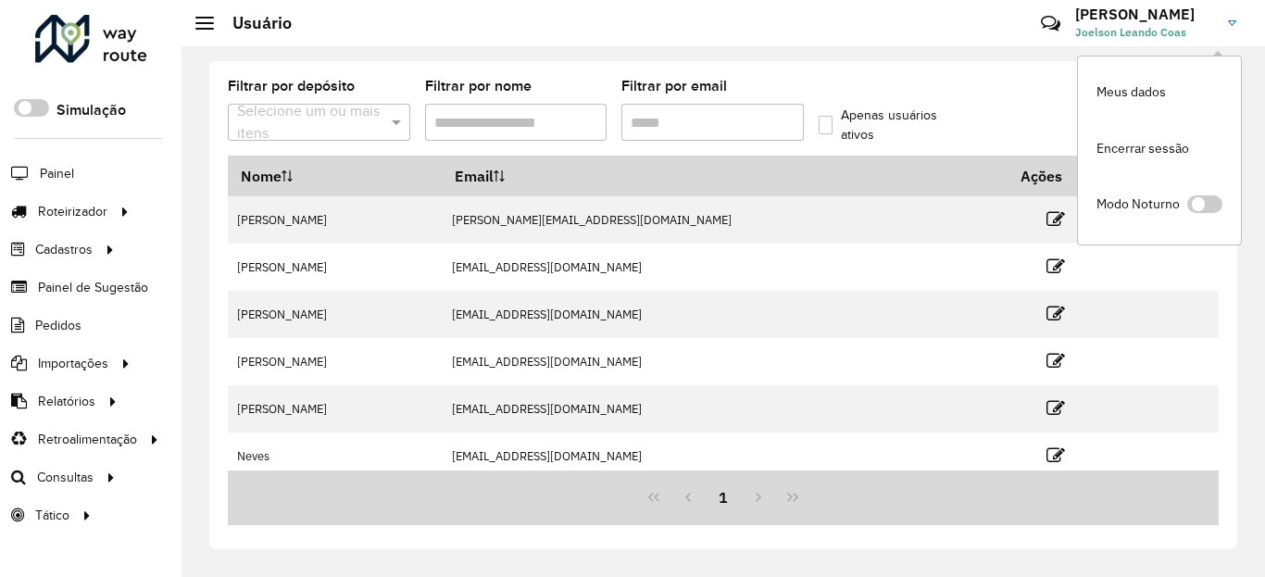
click at [699, 25] on hb-header "Usuário Críticas? Dúvidas? Elogios? Sugestões? Entre em contato conosco! [PERSO…" at bounding box center [722, 23] width 1083 height 46
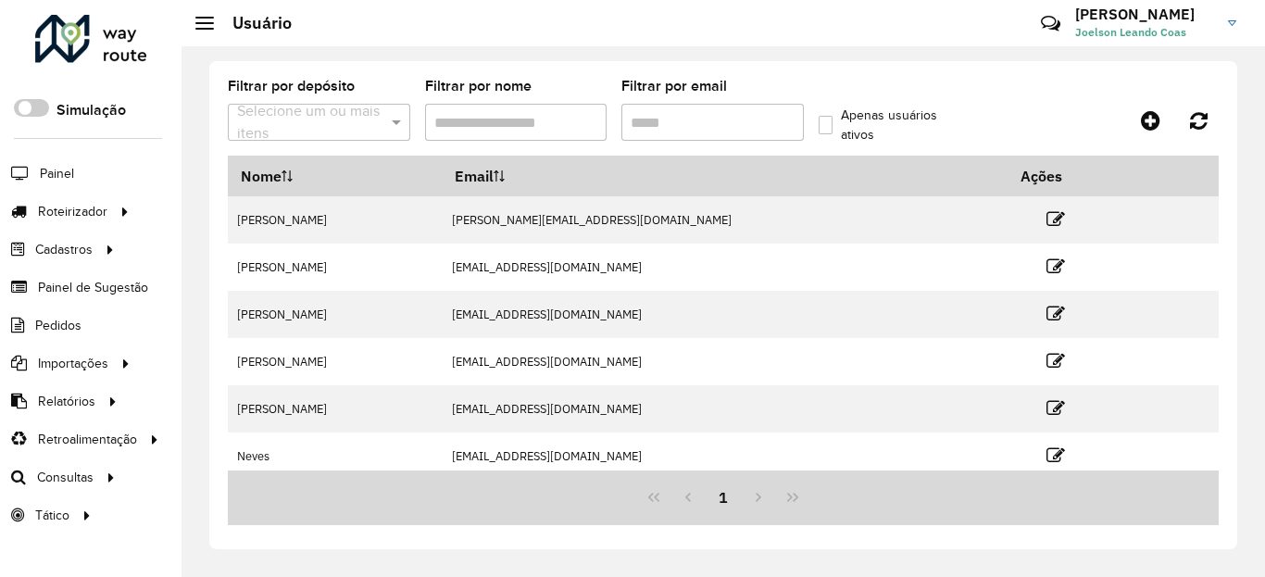
click at [1116, 15] on h3 "[PERSON_NAME]" at bounding box center [1144, 15] width 139 height 18
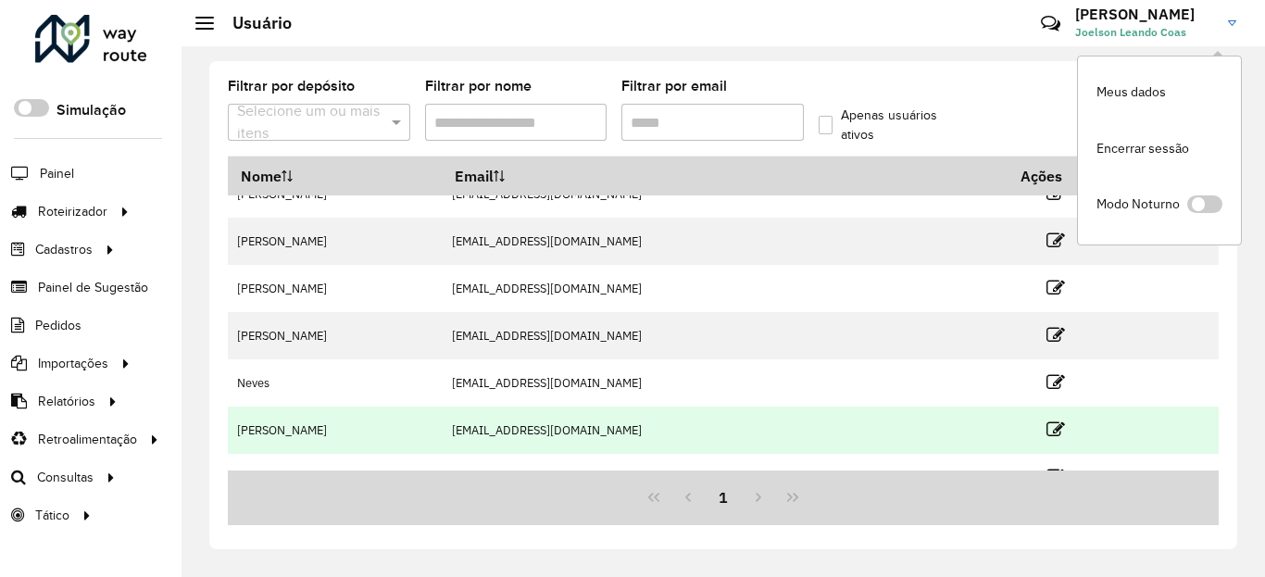
scroll to position [111, 0]
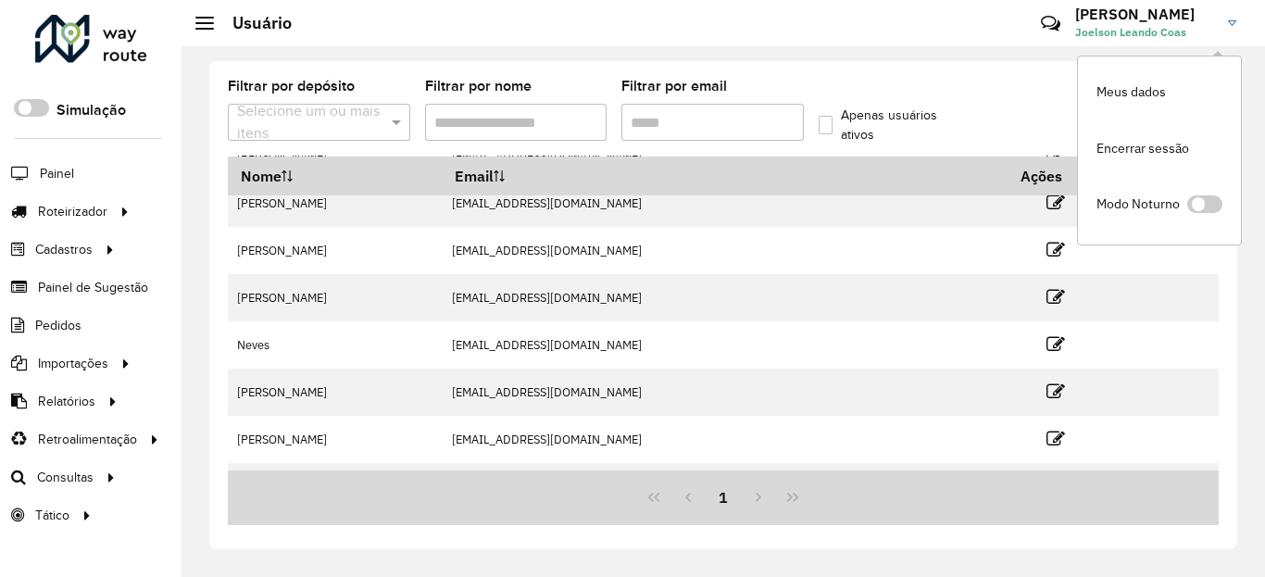
click at [921, 36] on hb-header "Usuário Críticas? Dúvidas? Elogios? Sugestões? Entre em contato conosco! [PERSO…" at bounding box center [722, 23] width 1083 height 46
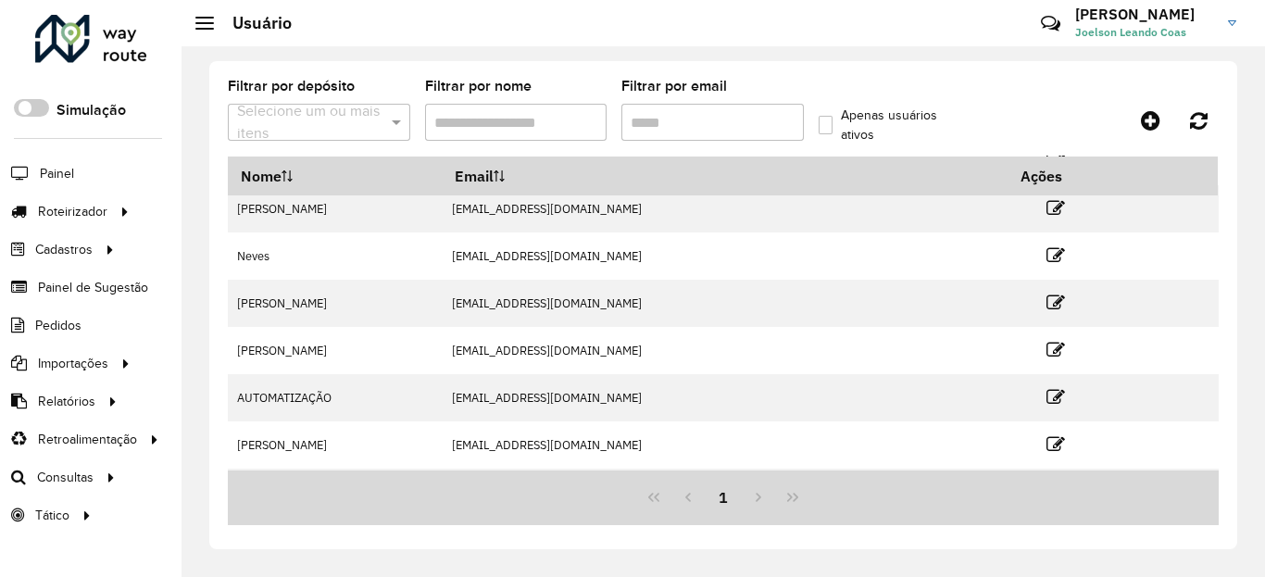
scroll to position [293, 0]
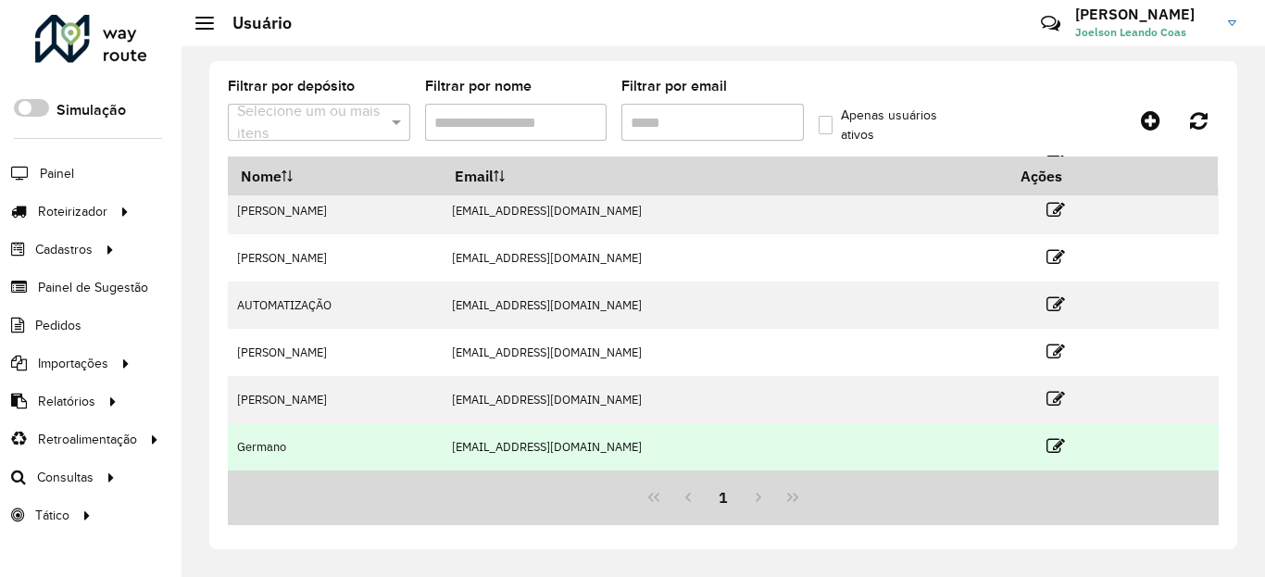
click at [1046, 435] on link at bounding box center [1055, 445] width 19 height 25
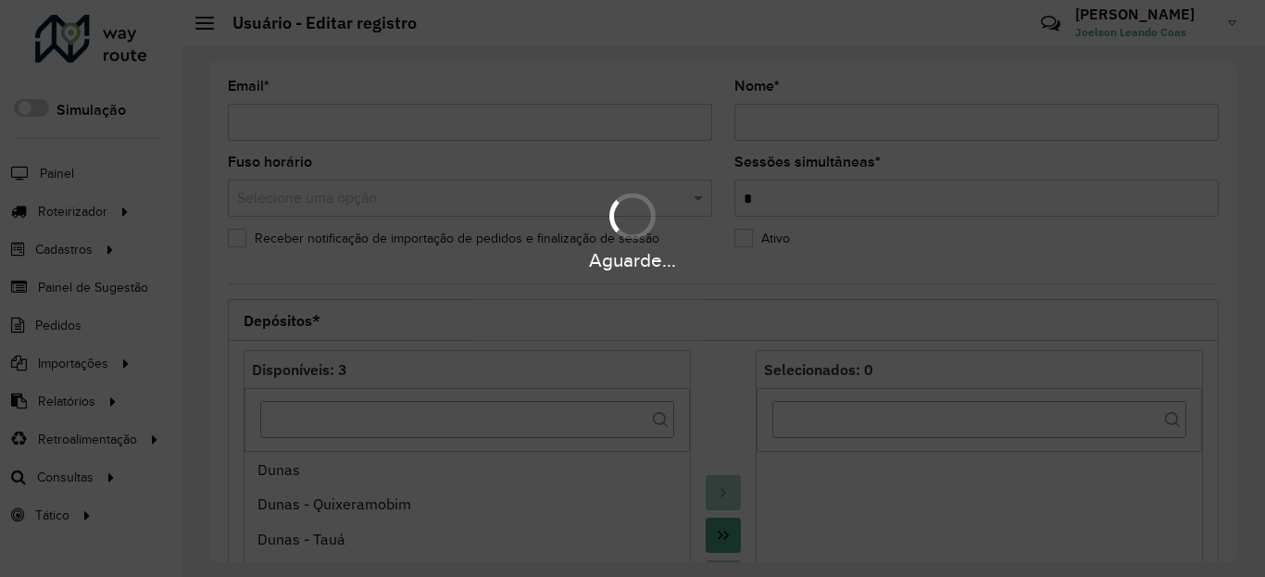
type input "**********"
type input "*******"
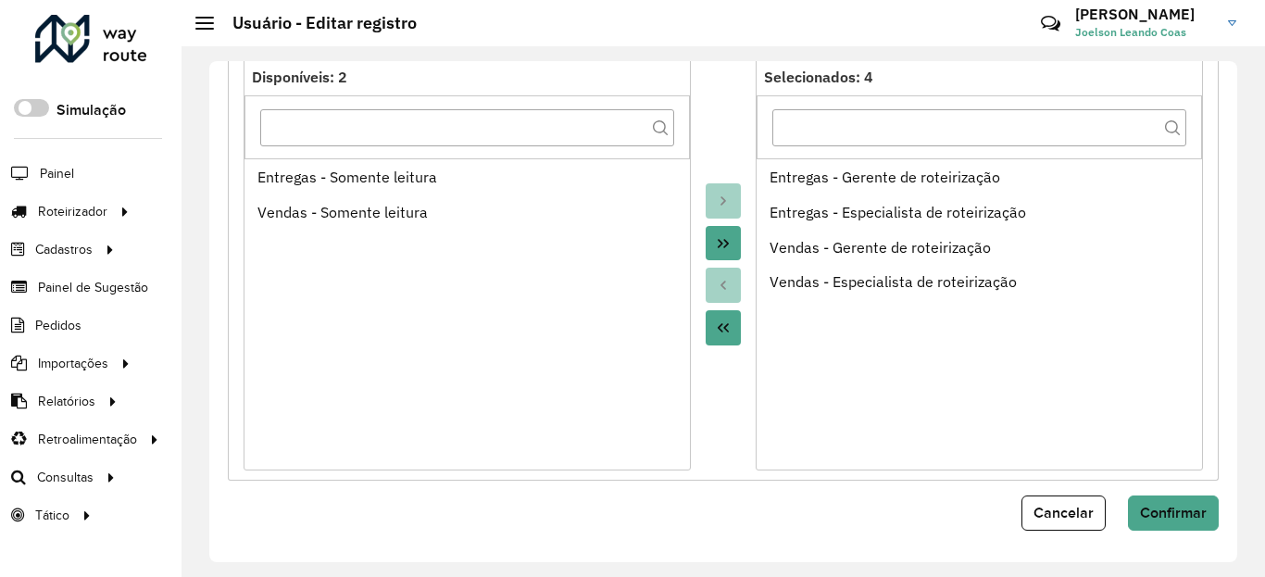
scroll to position [797, 0]
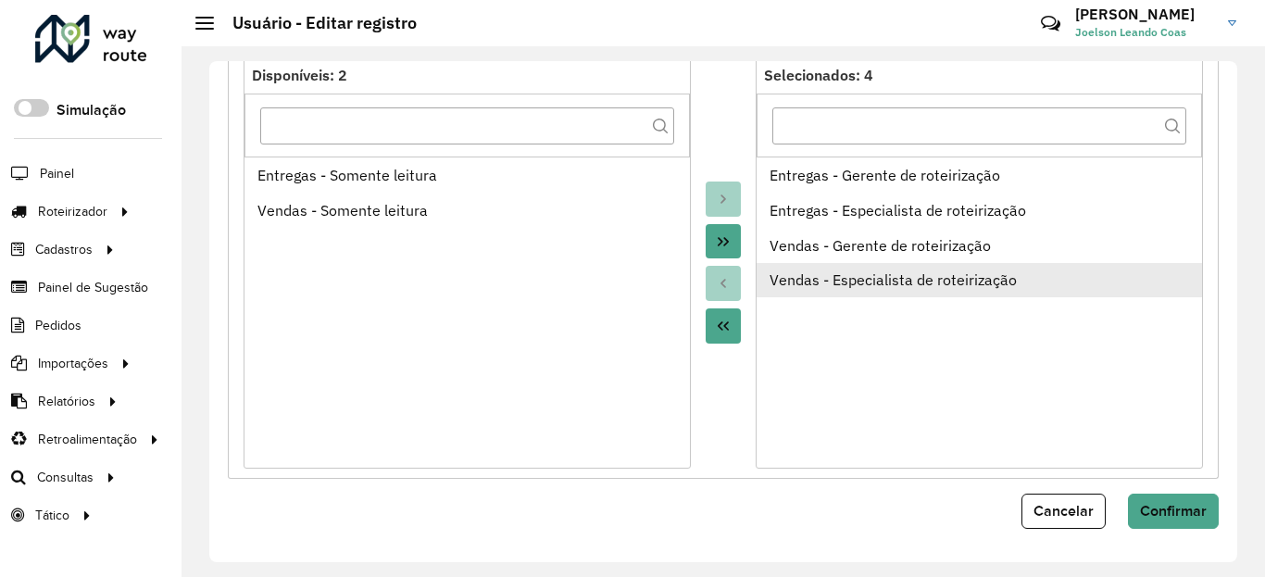
click at [787, 281] on div "Vendas - Especialista de roteirização" at bounding box center [979, 279] width 420 height 22
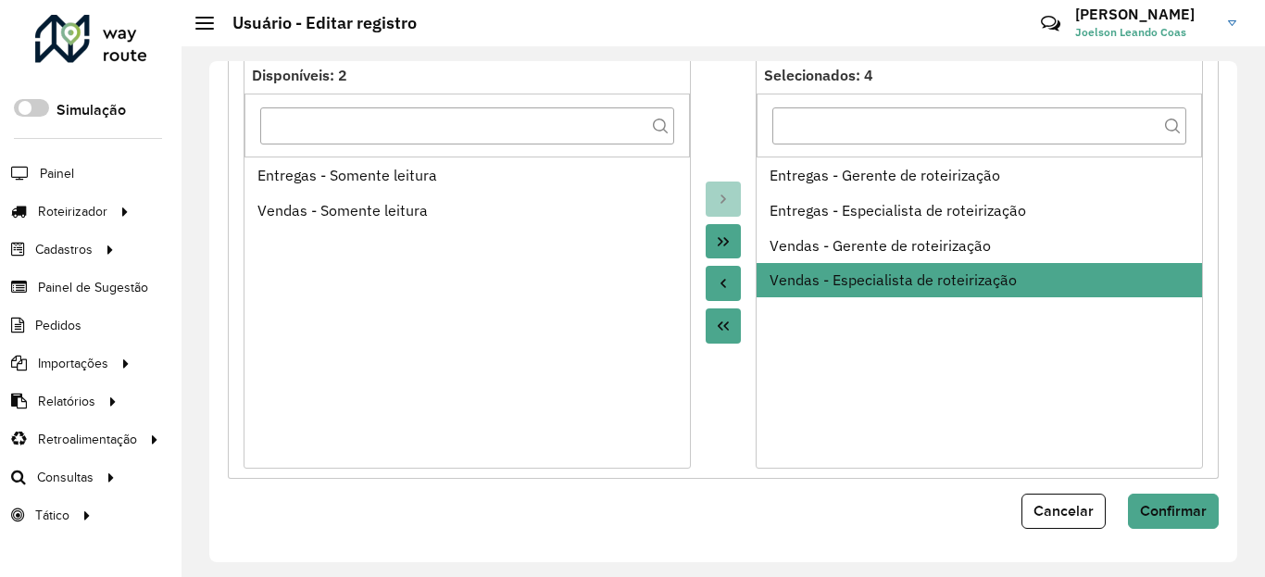
click at [719, 278] on icon "Move to Source" at bounding box center [723, 283] width 15 height 15
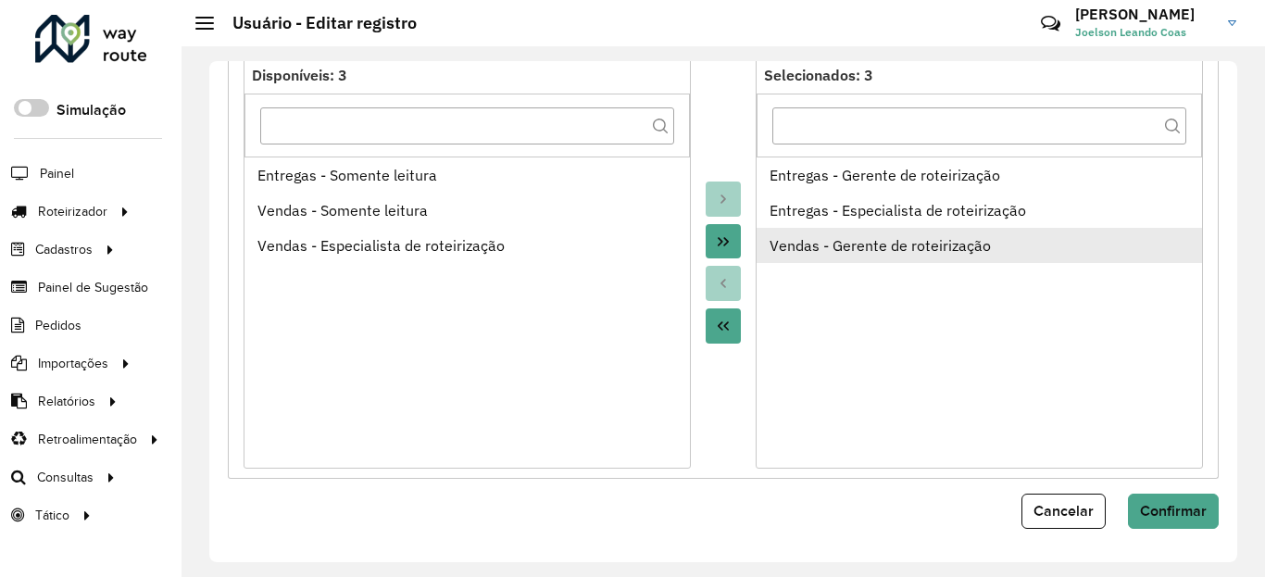
click at [800, 242] on div "Vendas - Gerente de roteirização" at bounding box center [979, 245] width 420 height 22
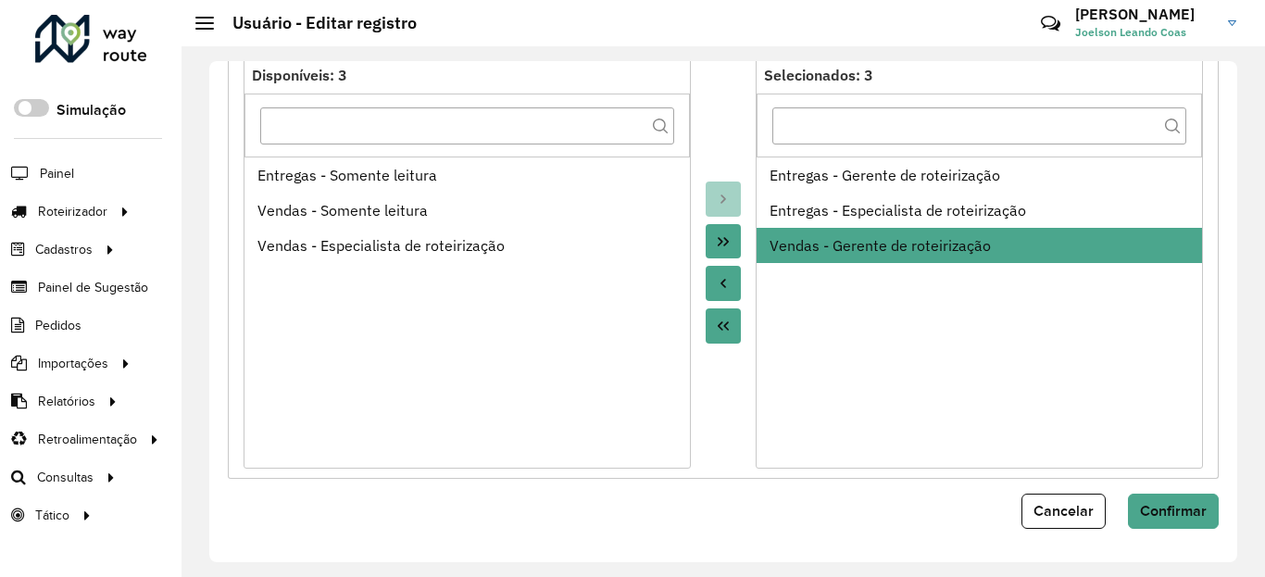
click at [716, 250] on button "Move All to Target" at bounding box center [722, 241] width 35 height 35
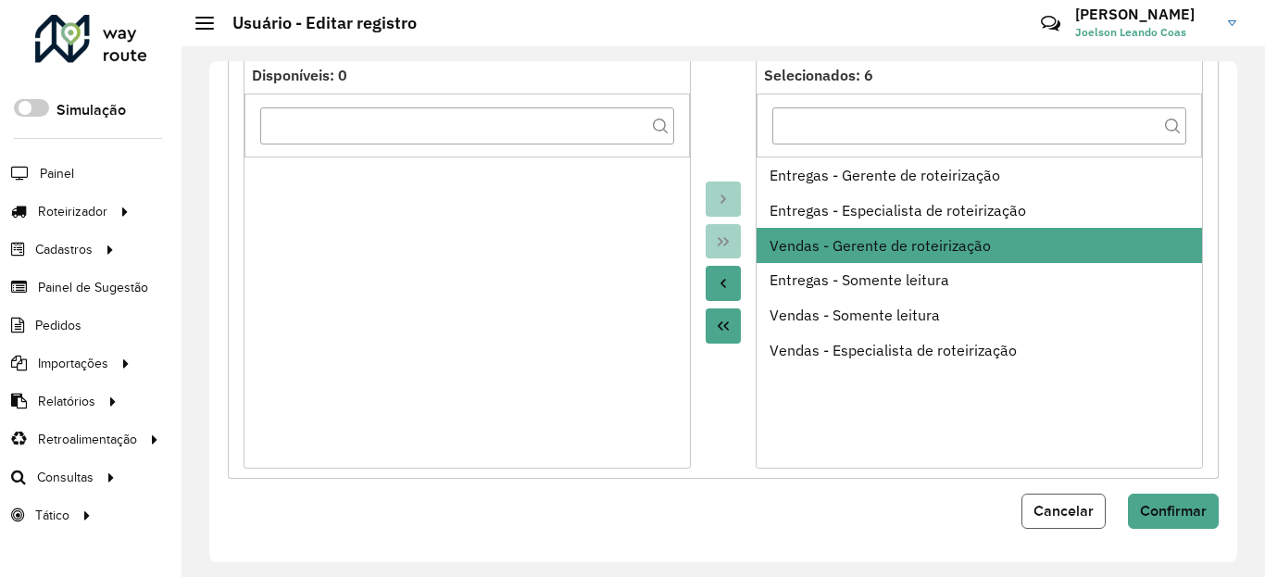
click at [1047, 510] on span "Cancelar" at bounding box center [1063, 511] width 60 height 16
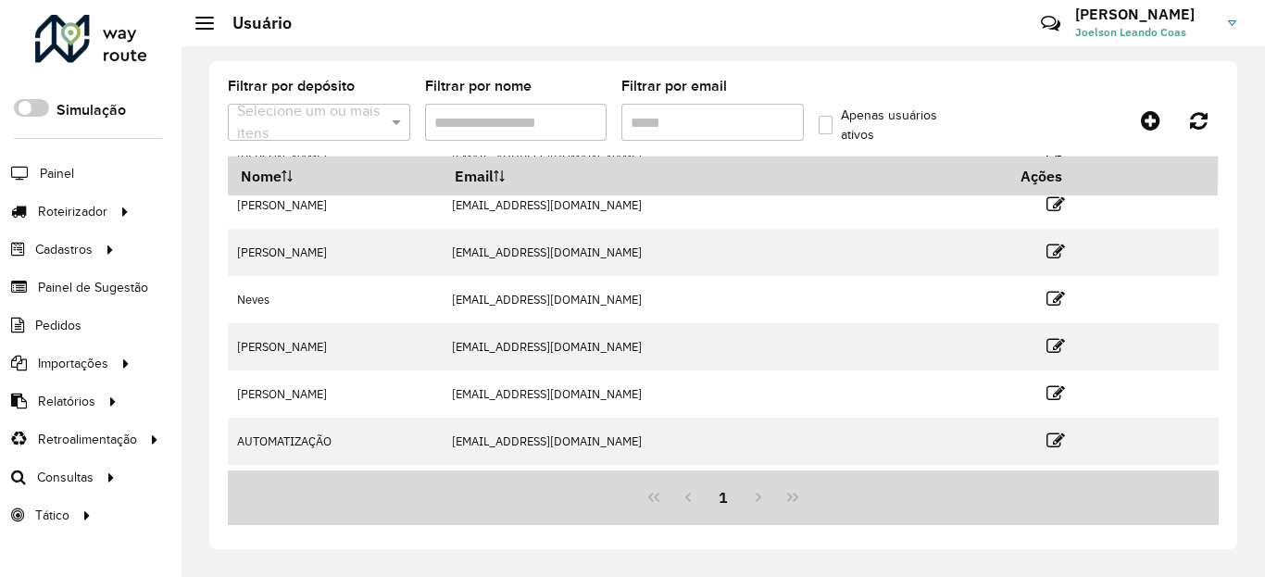
scroll to position [293, 0]
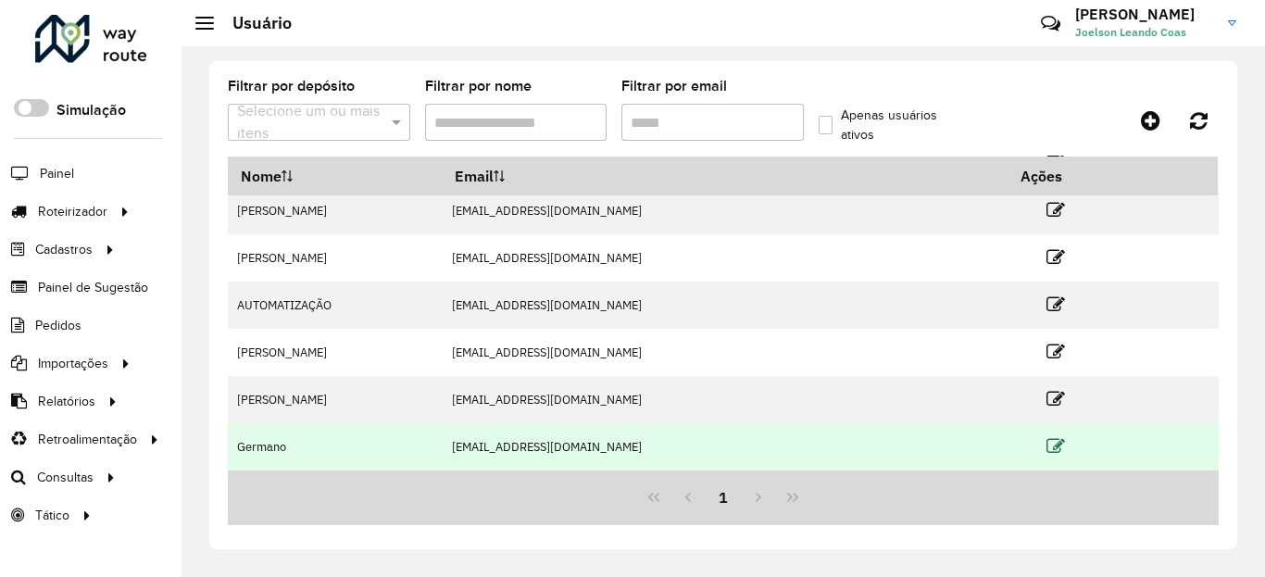
click at [1046, 445] on icon at bounding box center [1055, 446] width 19 height 19
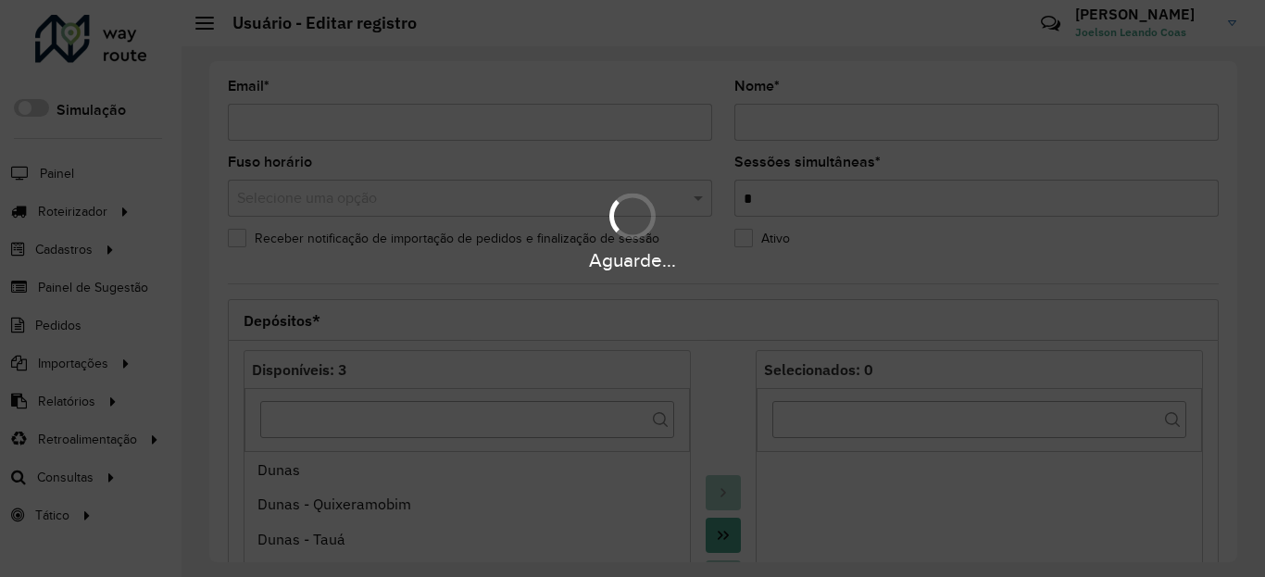
type input "**********"
type input "*******"
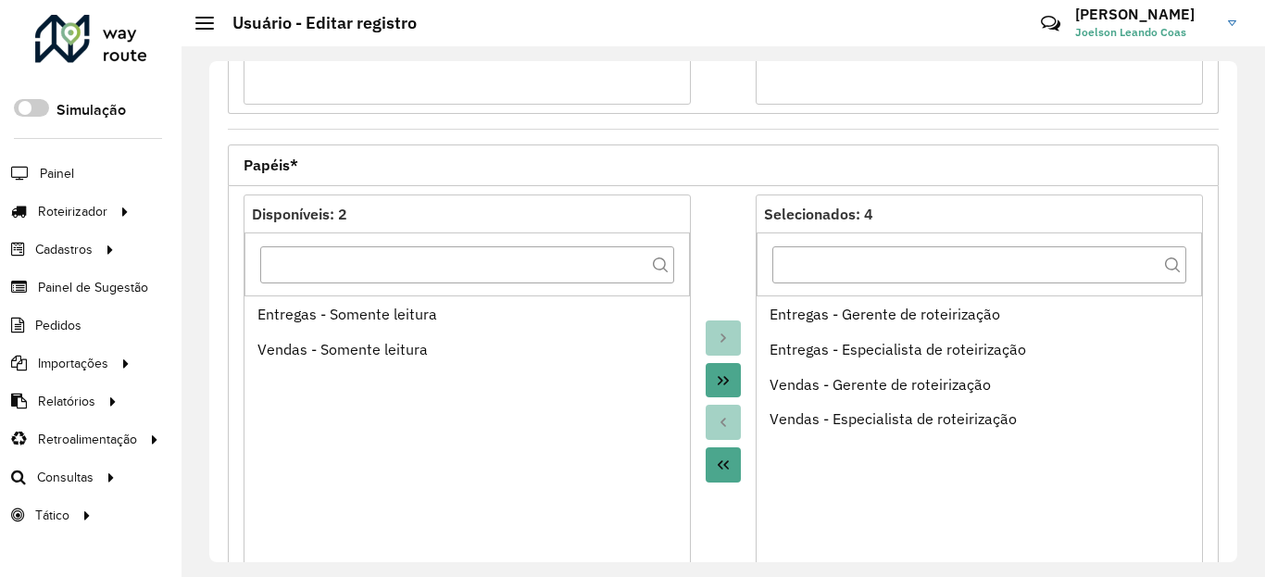
scroll to position [778, 0]
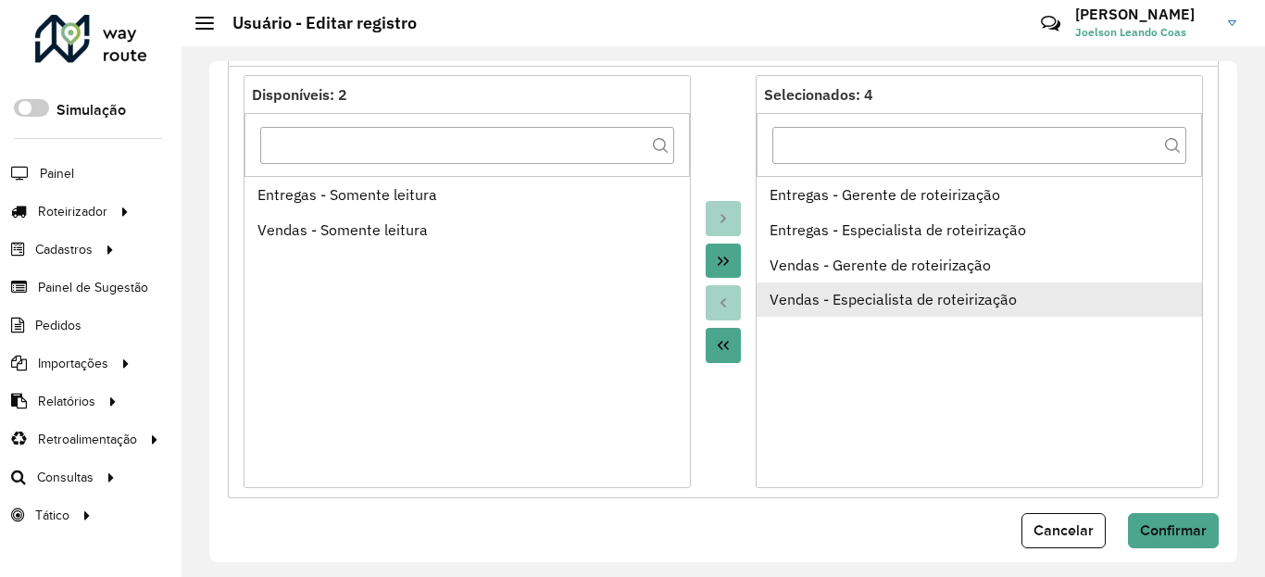
click at [879, 305] on div "Vendas - Especialista de roteirização" at bounding box center [979, 299] width 420 height 22
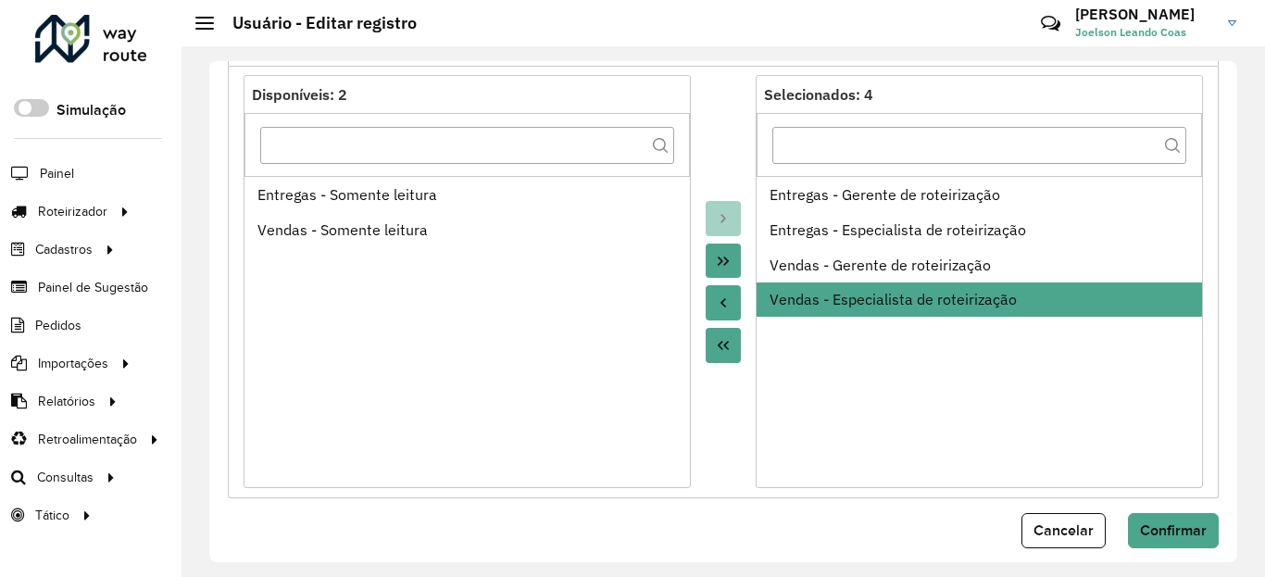
click at [721, 302] on icon "Move to Source" at bounding box center [723, 302] width 15 height 15
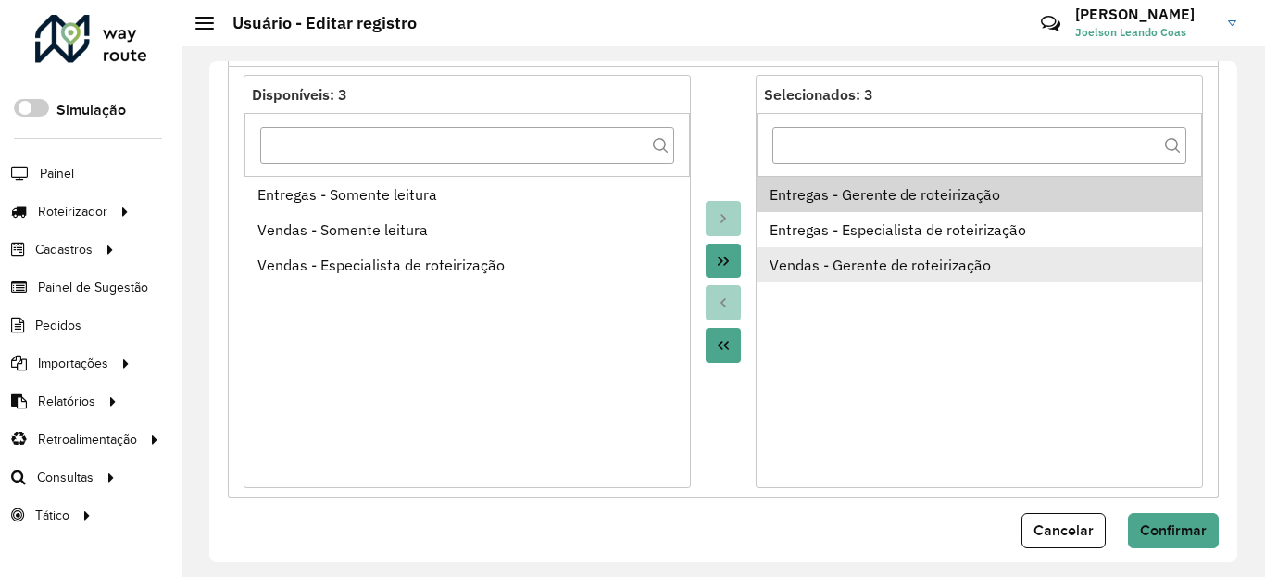
click at [801, 272] on div "Vendas - Gerente de roteirização" at bounding box center [979, 265] width 420 height 22
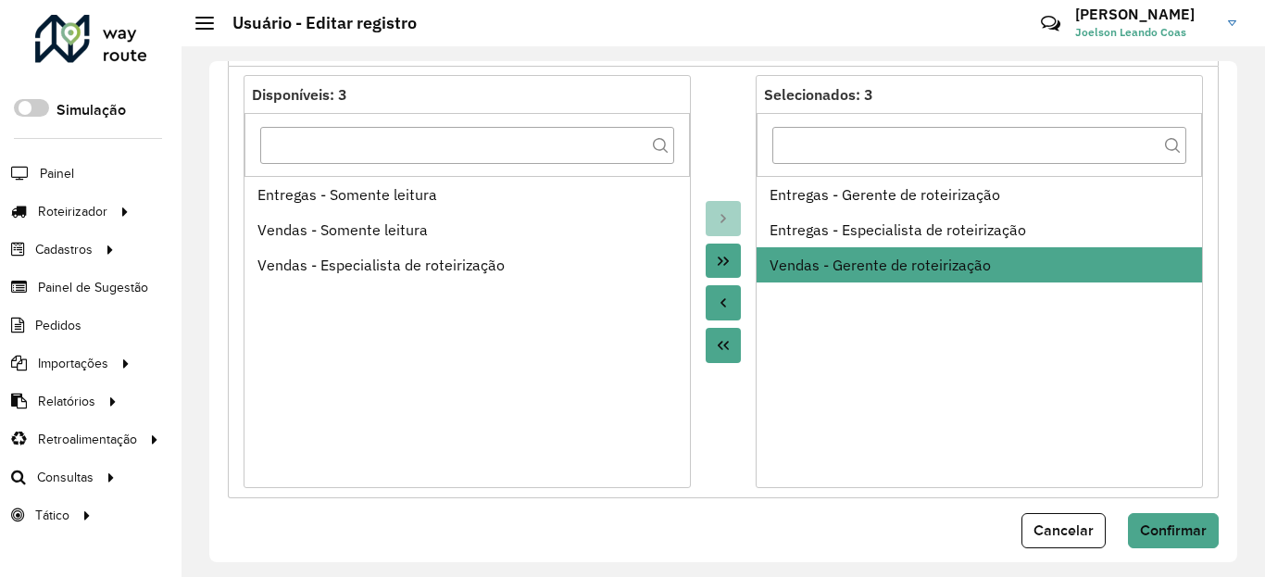
click at [723, 297] on icon "Move to Source" at bounding box center [723, 302] width 15 height 15
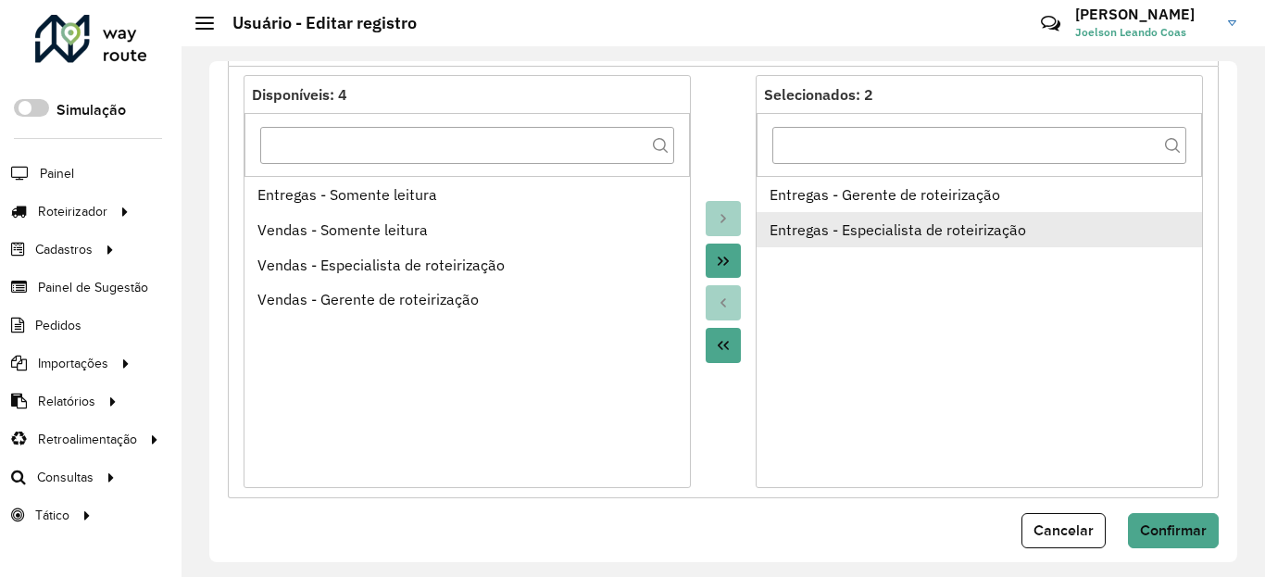
click at [937, 243] on li "Entregas - Especialista de roteirização" at bounding box center [978, 229] width 445 height 35
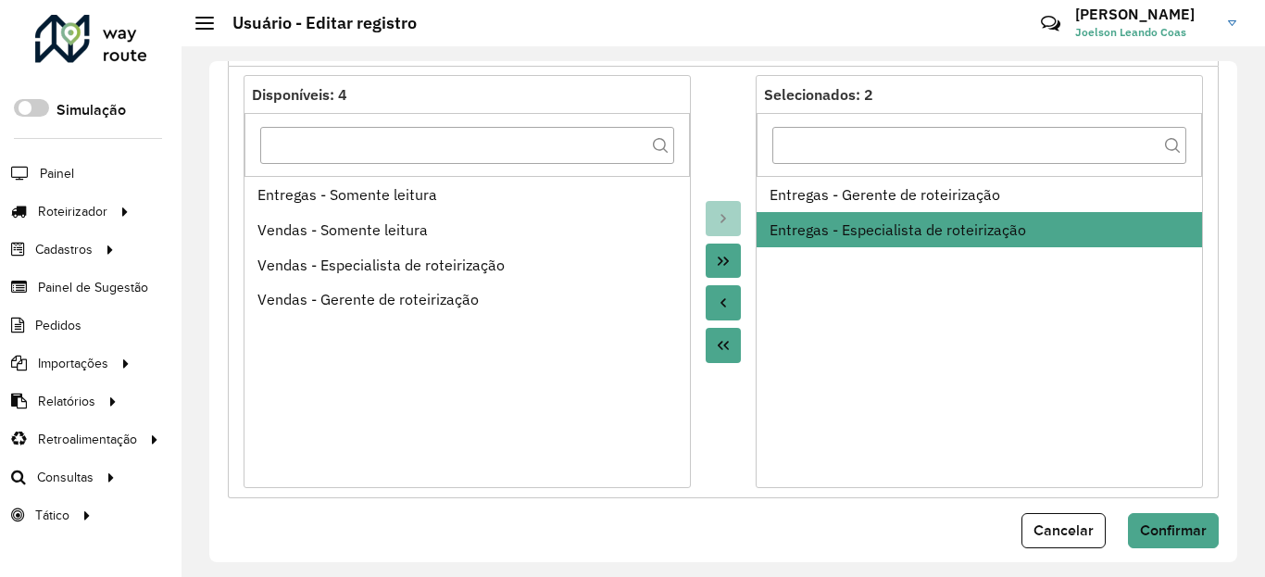
click at [720, 298] on icon "Move to Source" at bounding box center [723, 302] width 15 height 15
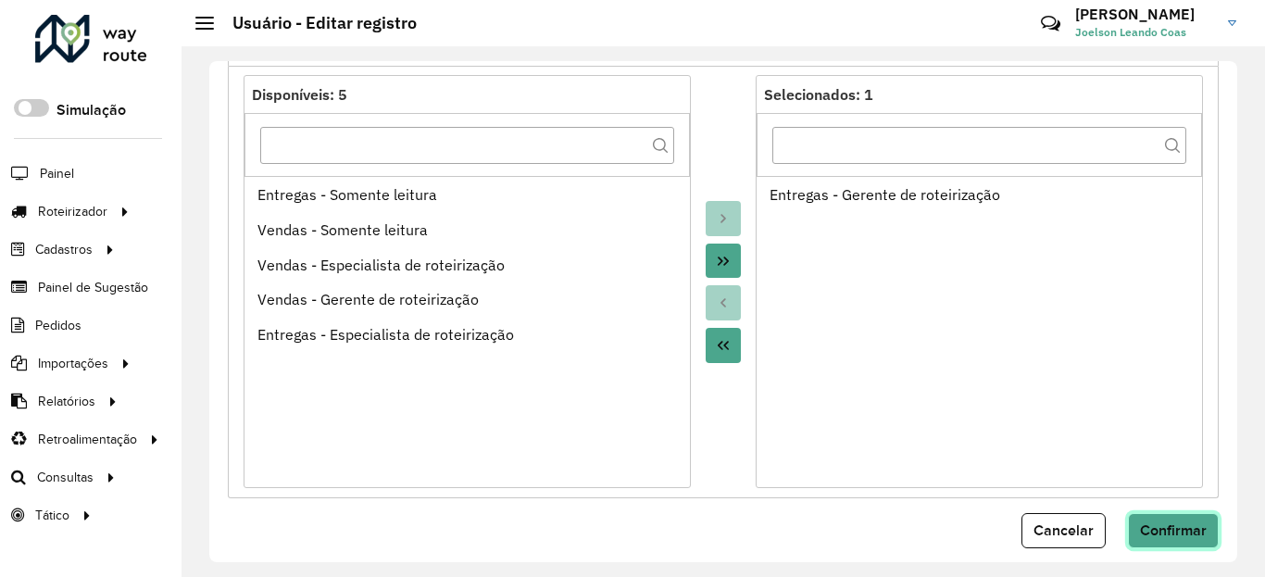
click at [1159, 523] on span "Confirmar" at bounding box center [1173, 530] width 67 height 16
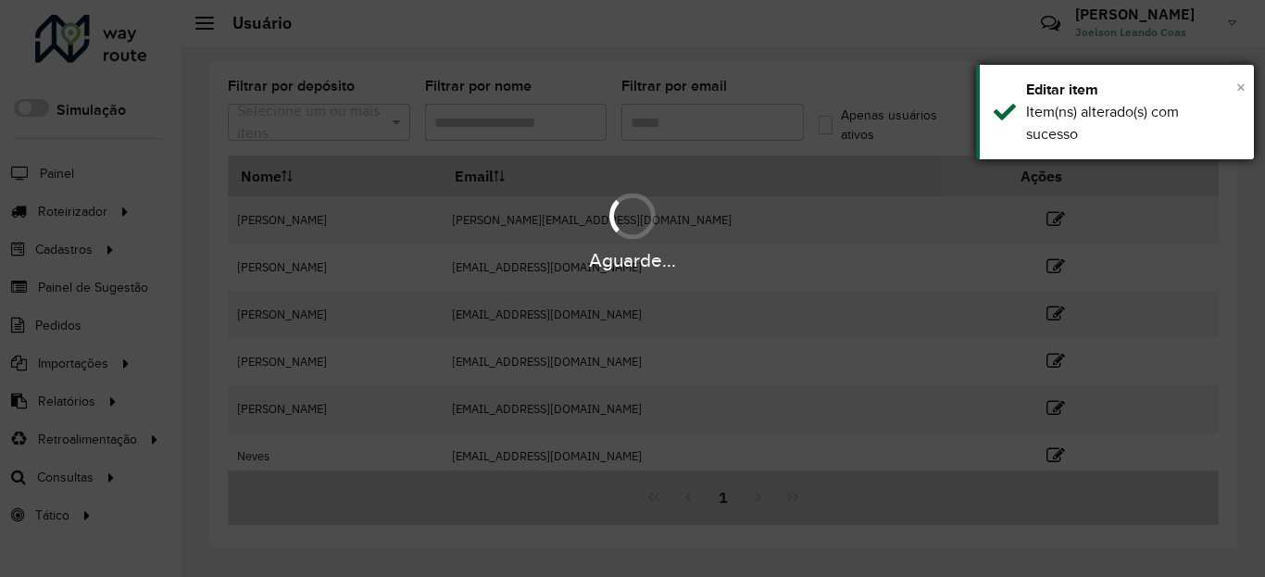
click at [1241, 88] on span "×" at bounding box center [1240, 87] width 9 height 20
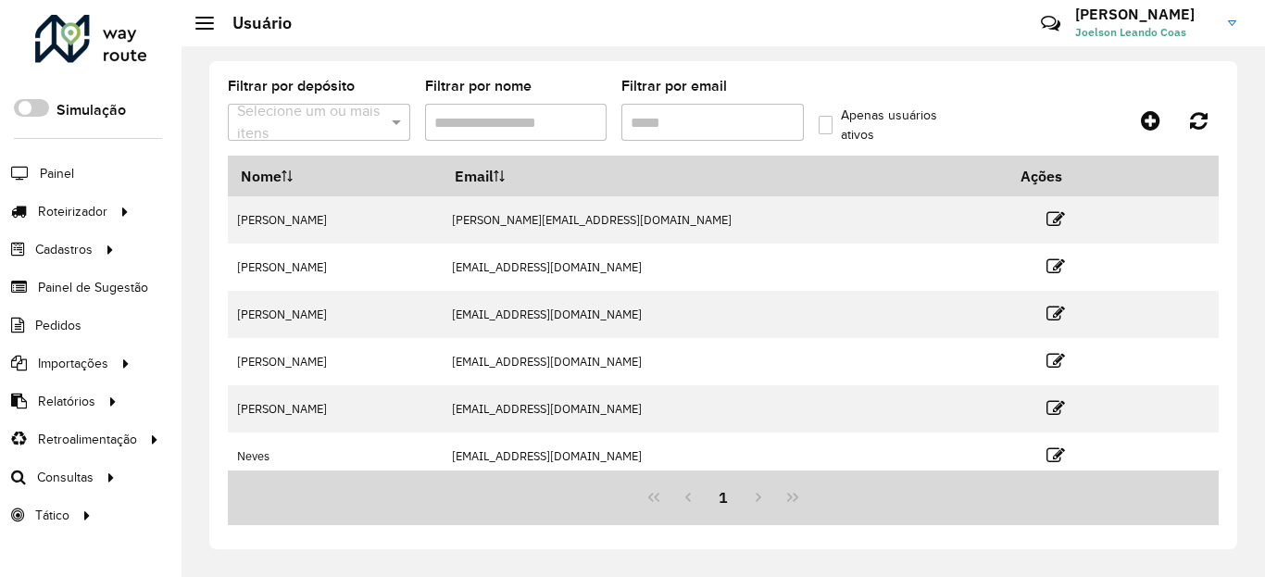
click at [823, 80] on formly-group "Filtrar por depósito Selecione um ou mais itens Filtrar por nome Filtrar por em…" at bounding box center [592, 118] width 729 height 76
click at [873, 39] on hb-header "Usuário Críticas? Dúvidas? Elogios? Sugestões? Entre em contato conosco! [PERSO…" at bounding box center [722, 23] width 1083 height 46
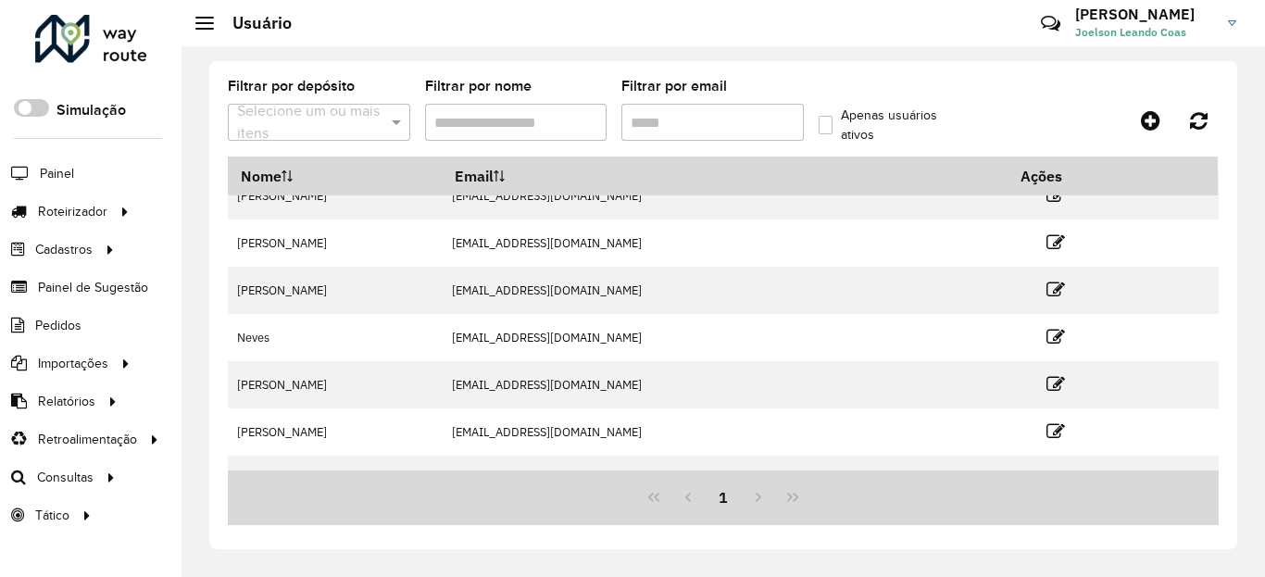
scroll to position [293, 0]
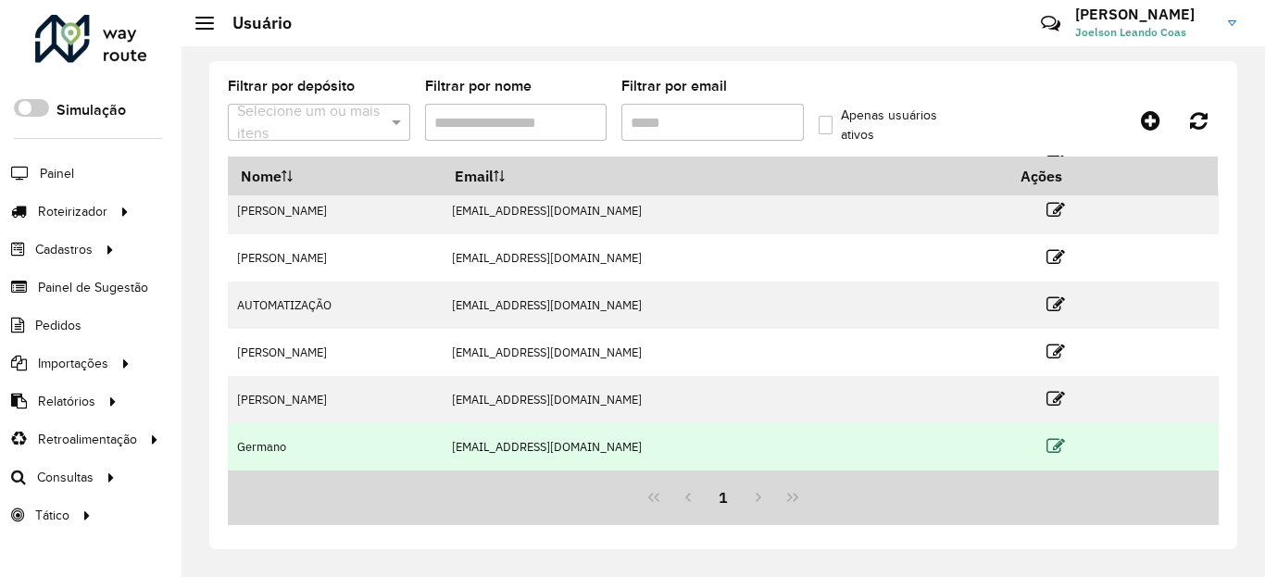
click at [1046, 447] on icon at bounding box center [1055, 446] width 19 height 19
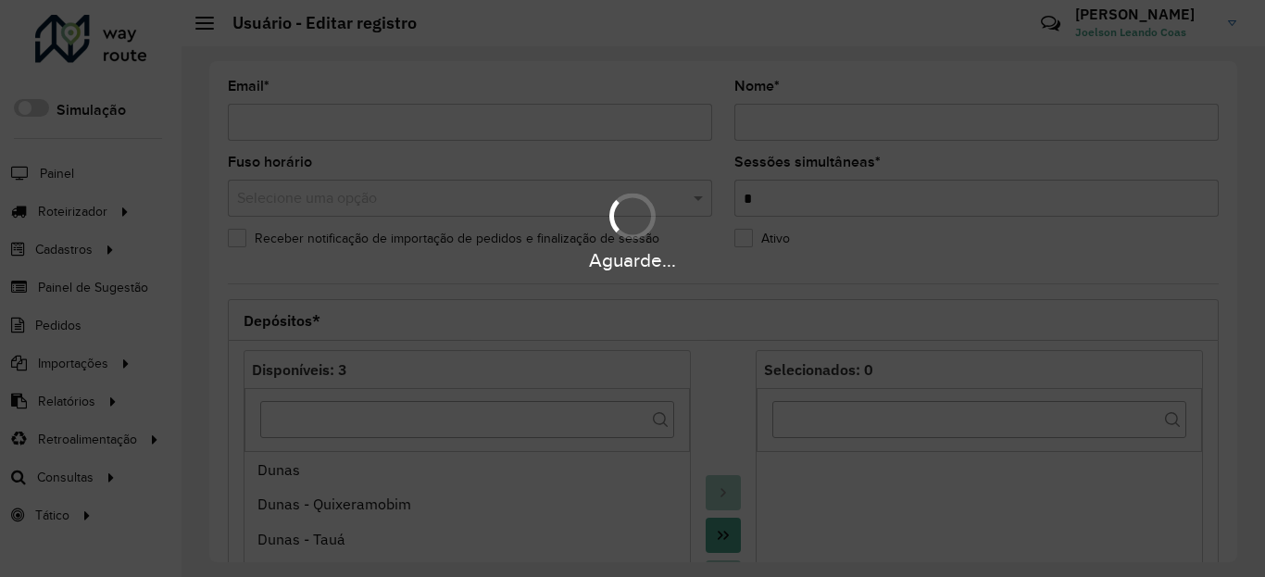
type input "**********"
type input "*******"
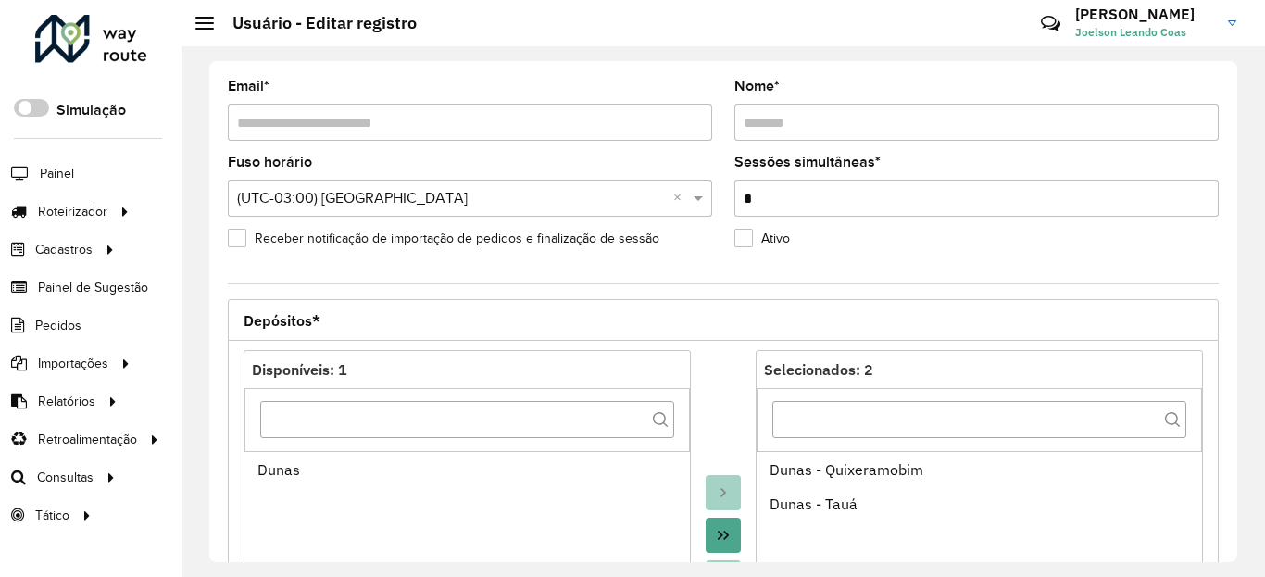
click at [1140, 33] on span "Joelson Leando Coas" at bounding box center [1144, 32] width 139 height 17
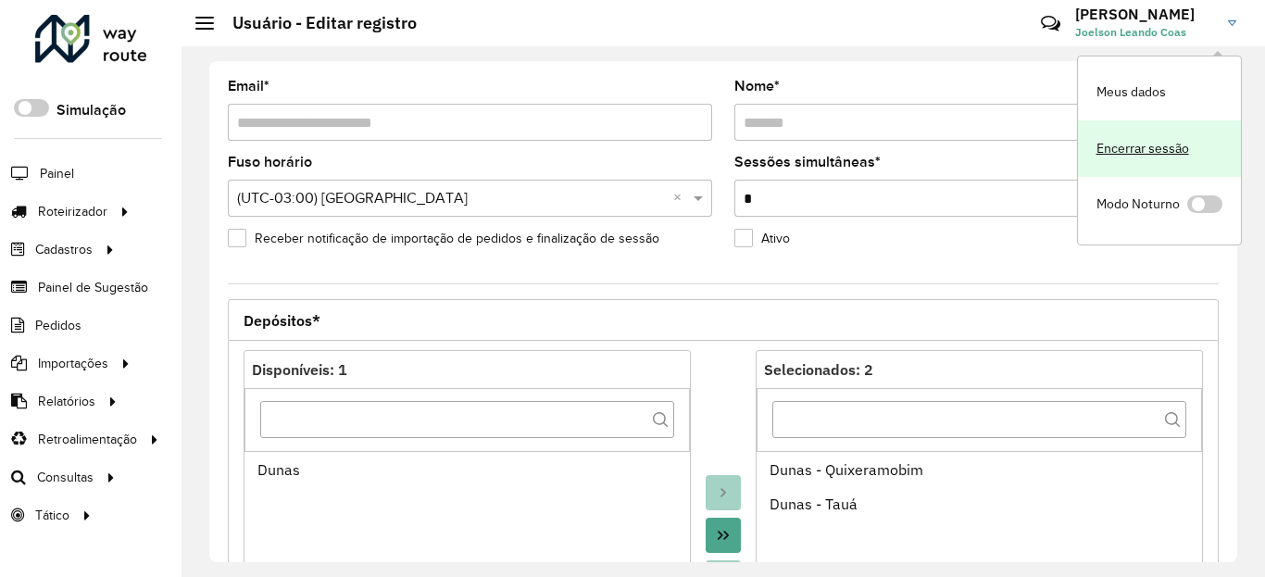
click at [1163, 145] on link "Encerrar sessão" at bounding box center [1159, 148] width 163 height 56
